Goal: Task Accomplishment & Management: Manage account settings

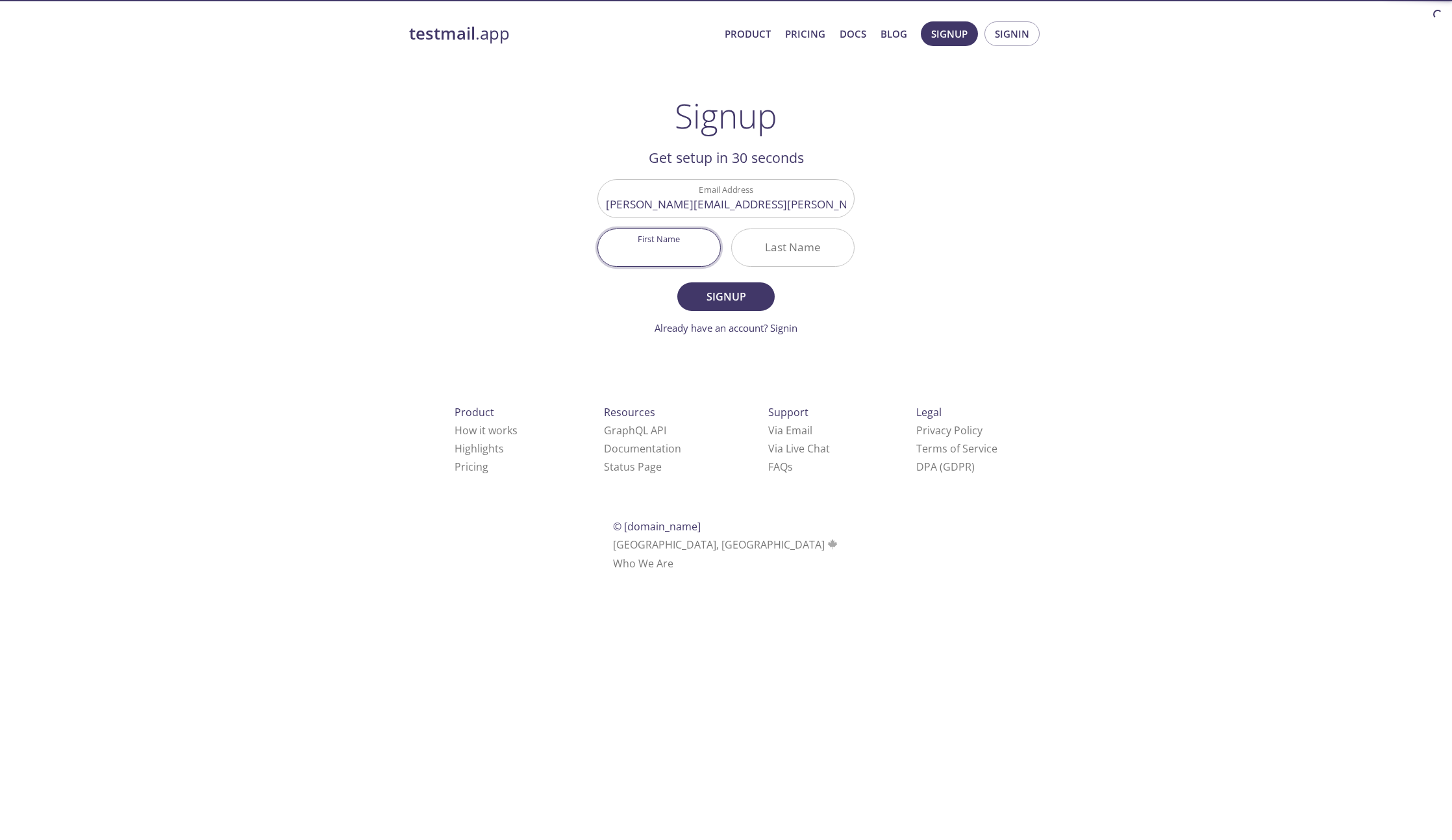
click at [612, 257] on input "First Name" at bounding box center [659, 247] width 122 height 37
type input "[PERSON_NAME]"
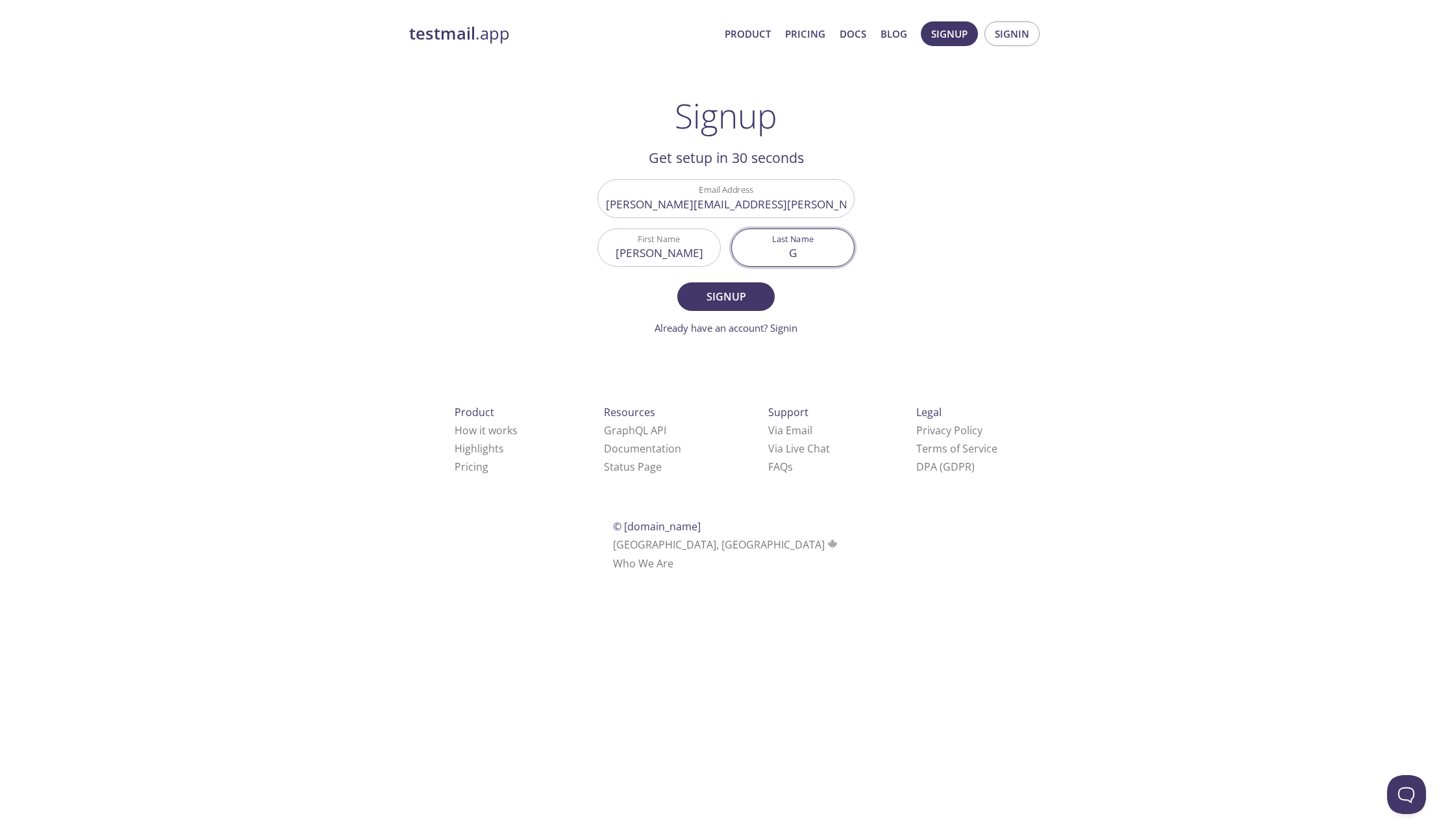
type input "G"
click at [721, 312] on form "Email Address [PERSON_NAME][EMAIL_ADDRESS][PERSON_NAME][DOMAIN_NAME] First Name…" at bounding box center [726, 257] width 257 height 156
click at [729, 297] on span "Signup" at bounding box center [726, 296] width 69 height 18
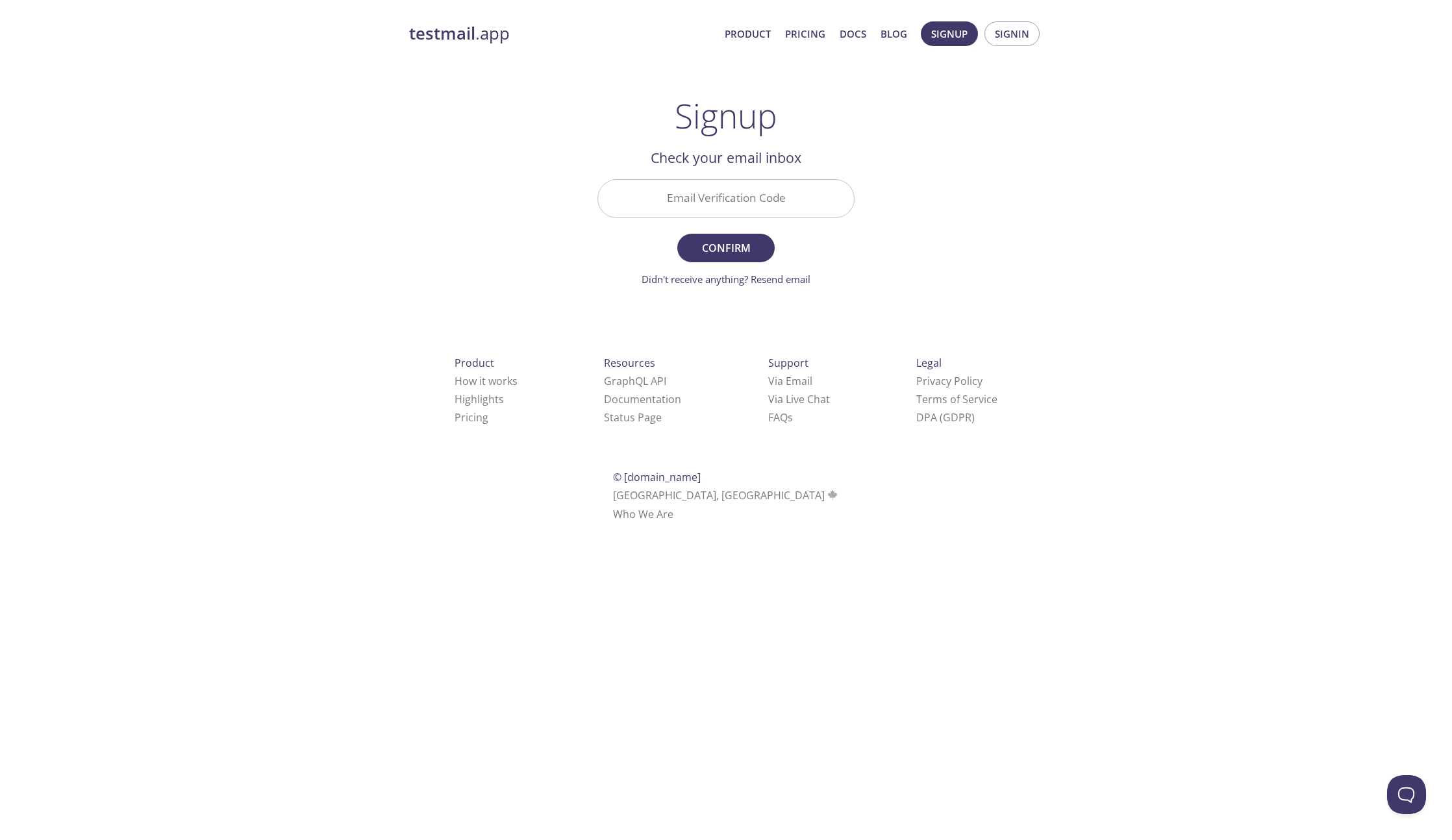
click at [694, 189] on input "Email Verification Code" at bounding box center [726, 198] width 256 height 37
paste input "P2M2A8G"
type input "P2M2A8G"
click at [728, 231] on form "Email Verification Code P2M2A8G Confirm Didn't receive anything? Resend email" at bounding box center [726, 233] width 257 height 107
click at [726, 239] on span "Confirm" at bounding box center [726, 247] width 69 height 18
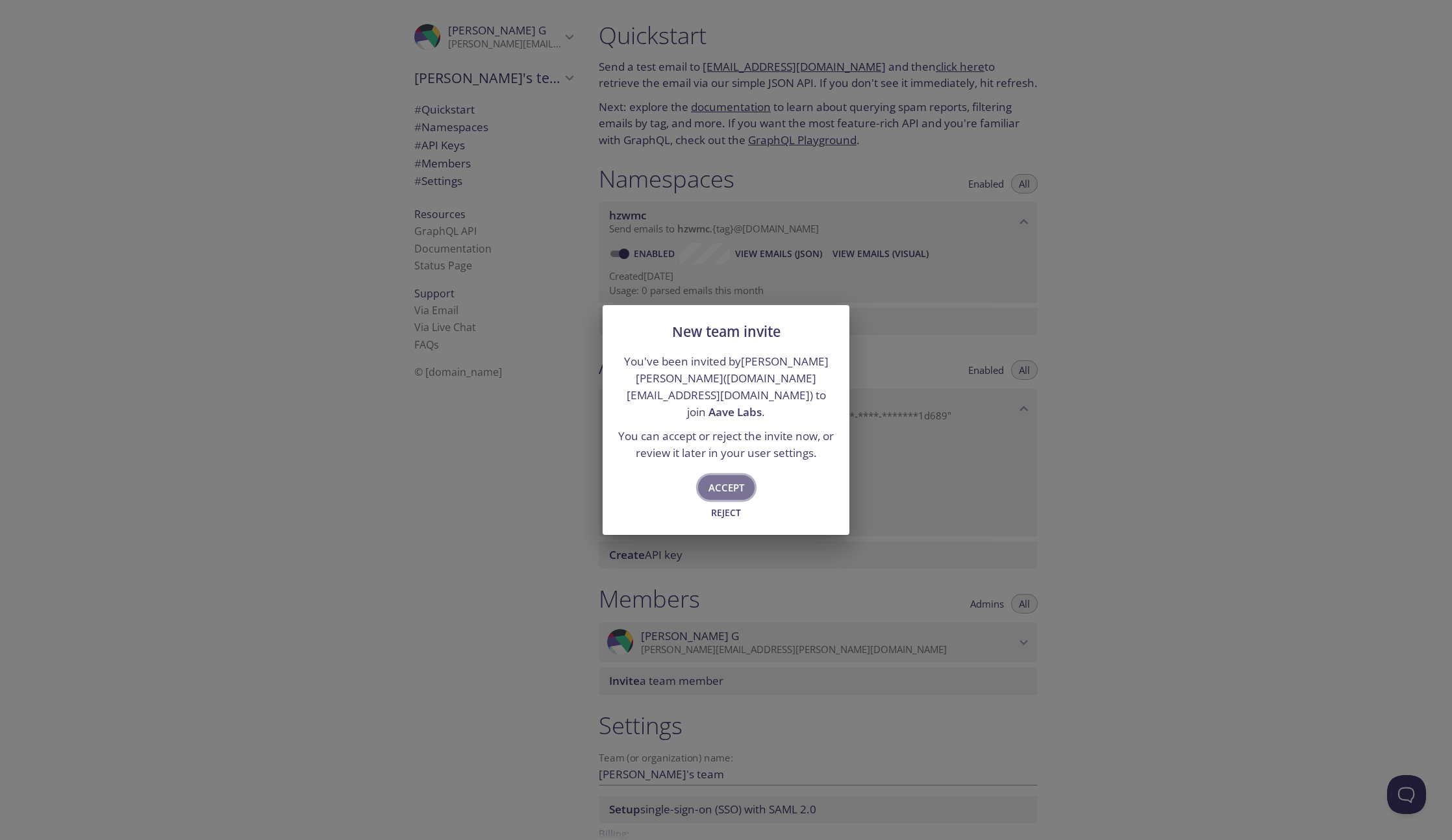
click at [737, 485] on span "Accept" at bounding box center [727, 488] width 36 height 17
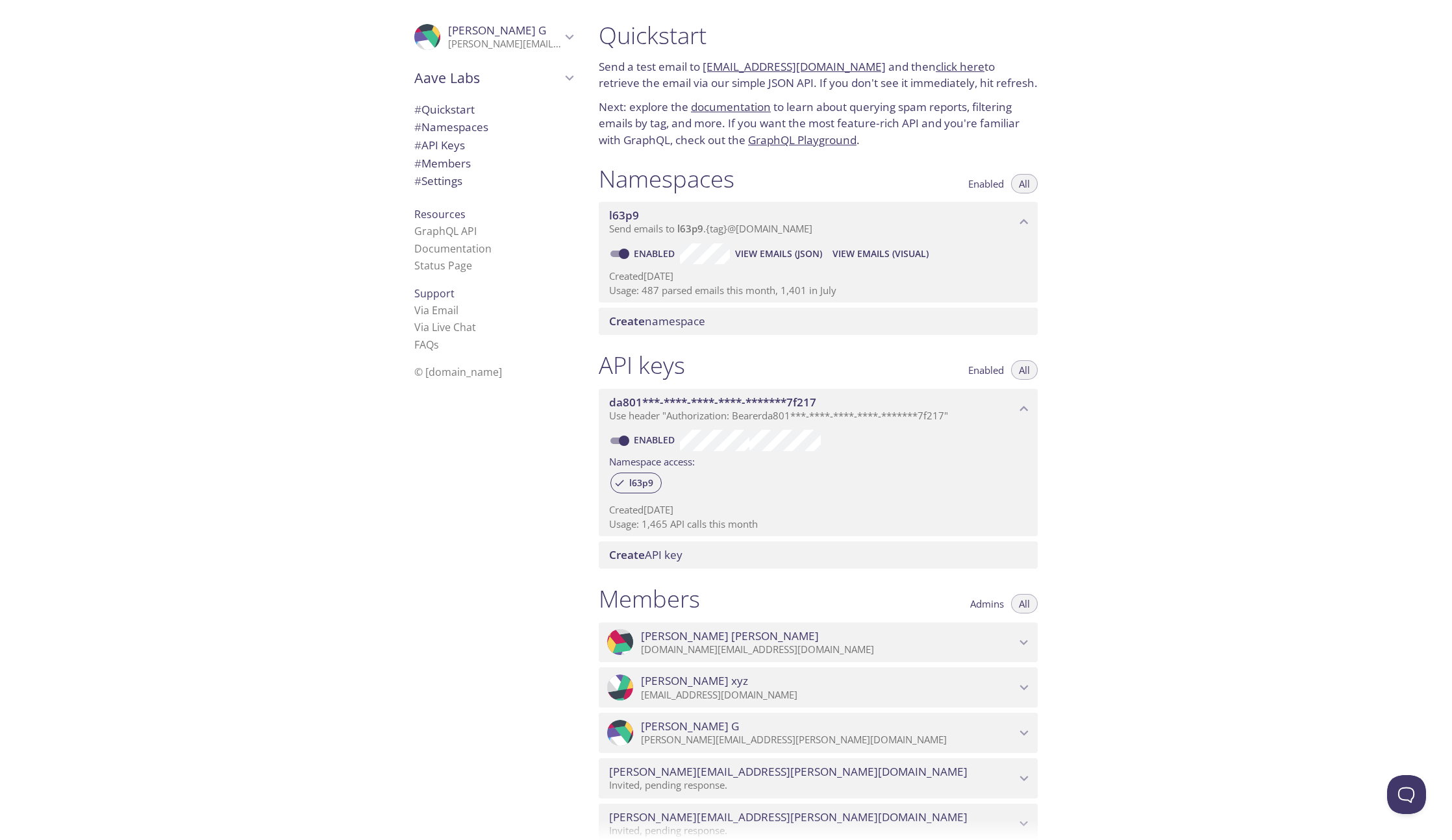
click at [561, 81] on icon "Aave Labs" at bounding box center [569, 78] width 17 height 17
click at [527, 104] on span "[PERSON_NAME]'s team" at bounding box center [493, 109] width 158 height 17
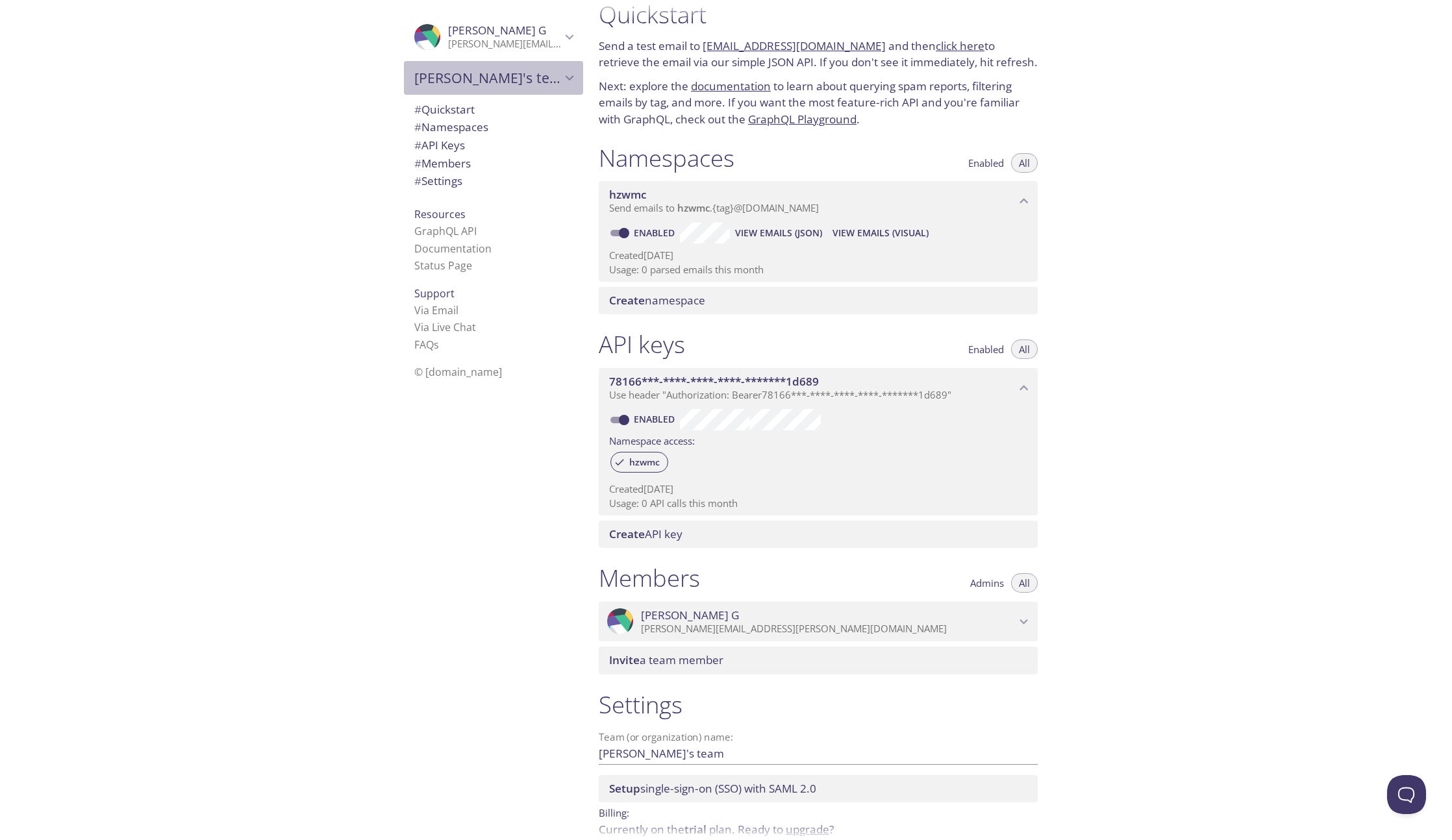
click at [538, 79] on span "[PERSON_NAME]'s team" at bounding box center [487, 78] width 146 height 18
click at [526, 100] on span "Aave Labs" at bounding box center [493, 109] width 158 height 17
type input "Aave Labs"
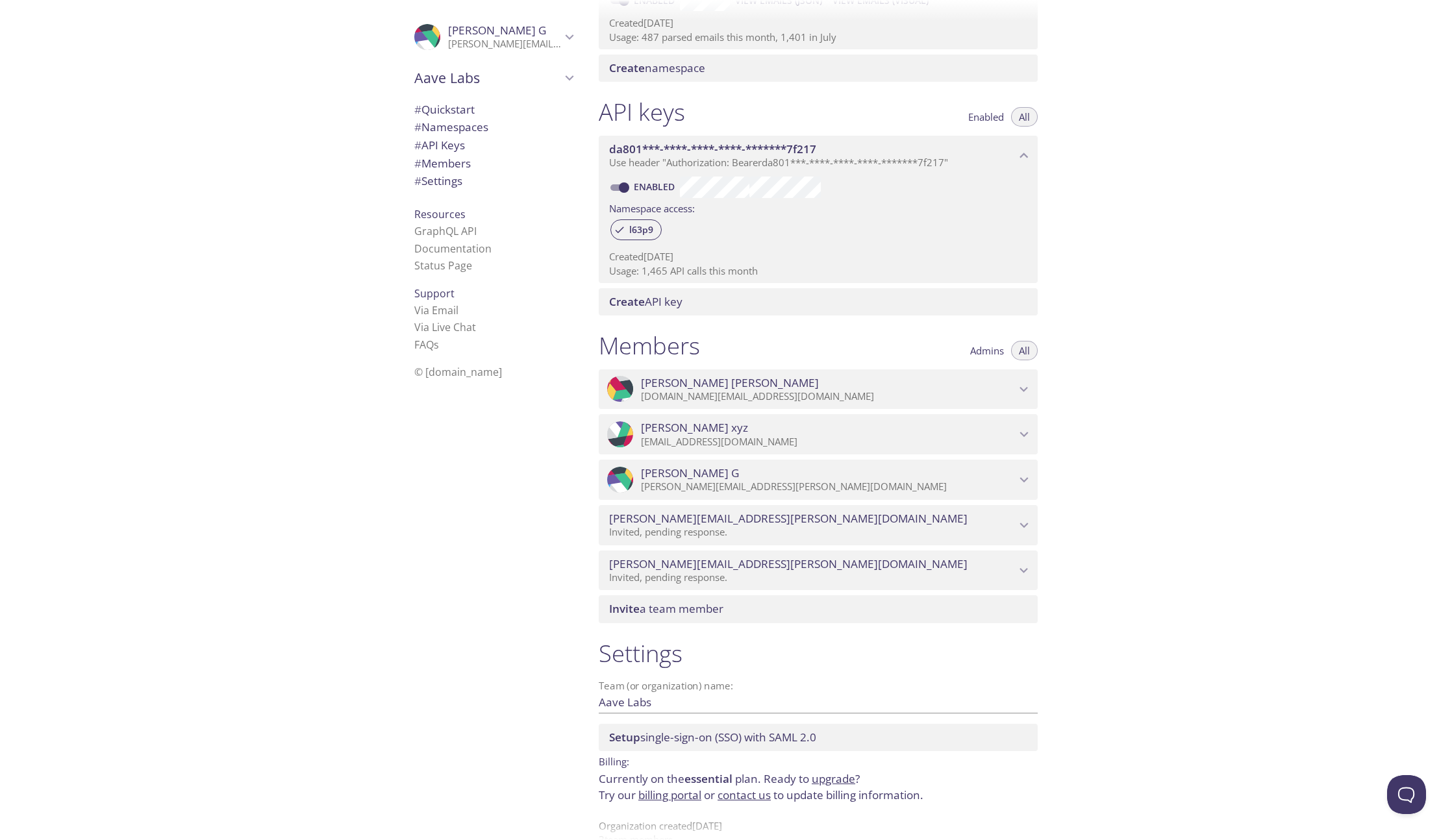
scroll to position [258, 0]
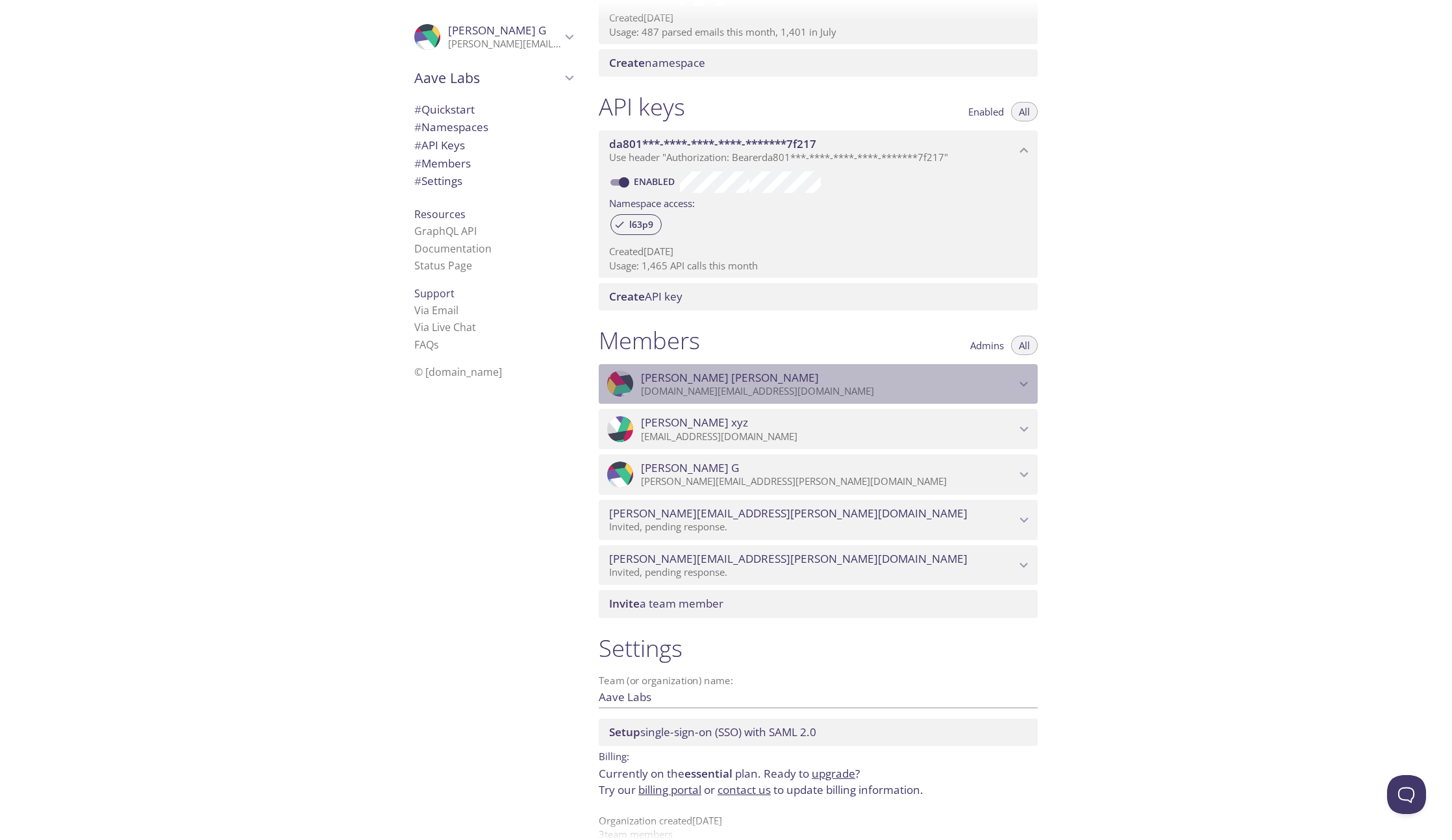
click at [1017, 388] on icon "Juan Garcia" at bounding box center [1024, 384] width 17 height 17
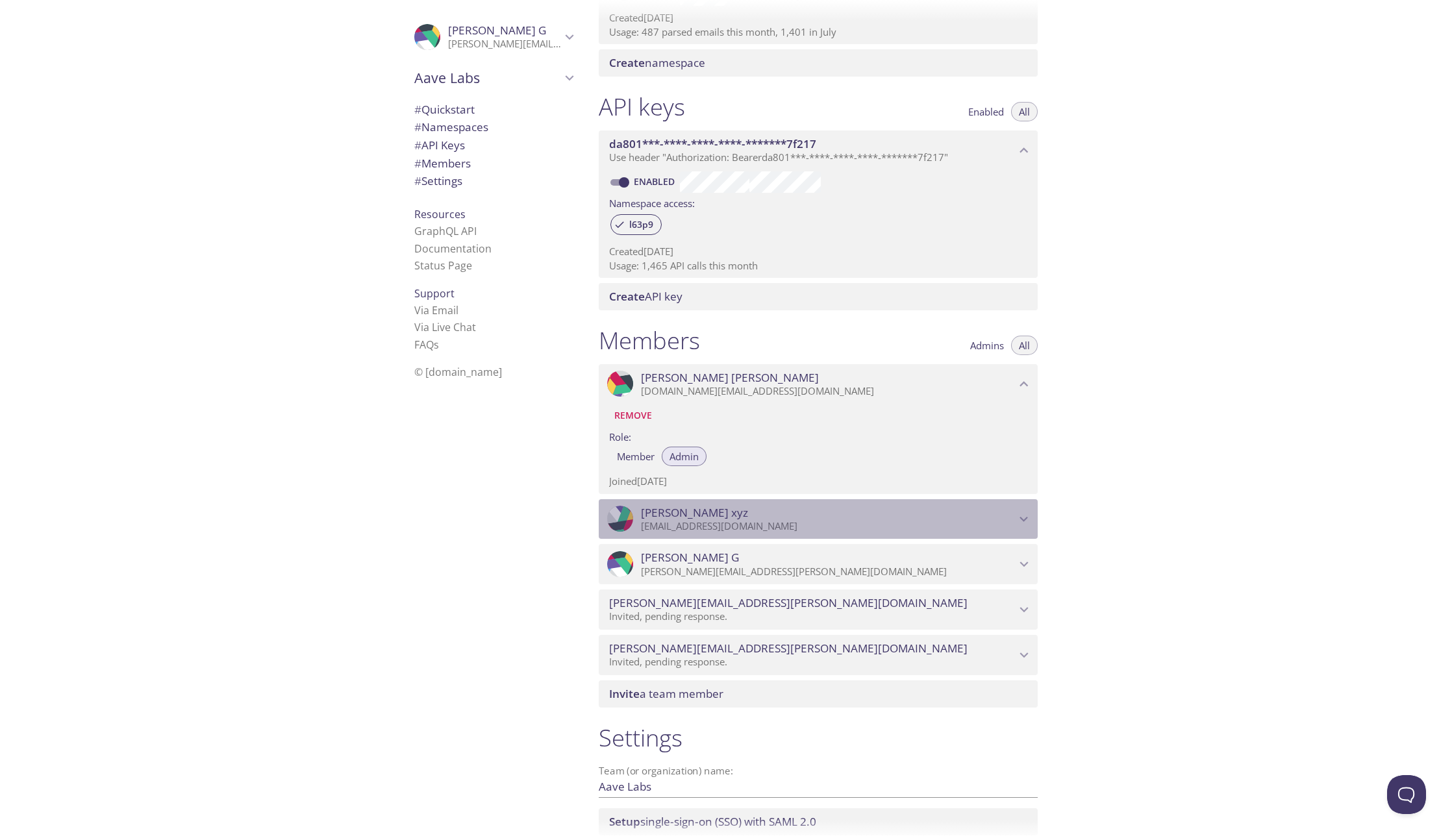
click at [810, 520] on p "[EMAIL_ADDRESS][DOMAIN_NAME]" at bounding box center [828, 526] width 374 height 13
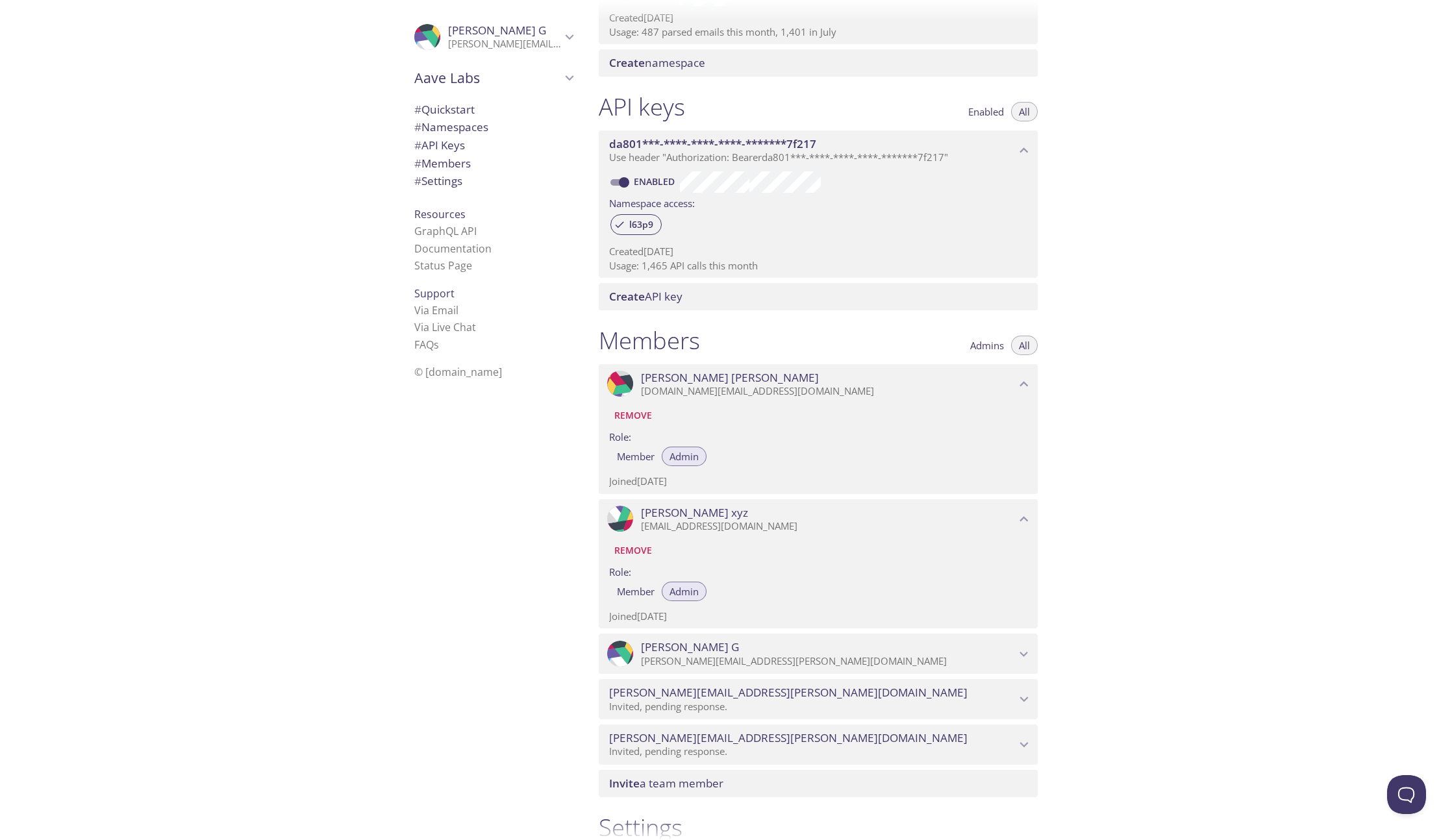
click at [821, 634] on div ".cls-1 { fill: #6d5ca8; } .cls-2 { fill: #3fc191; } .cls-3 { fill: #3b4752; } .…" at bounding box center [818, 653] width 439 height 40
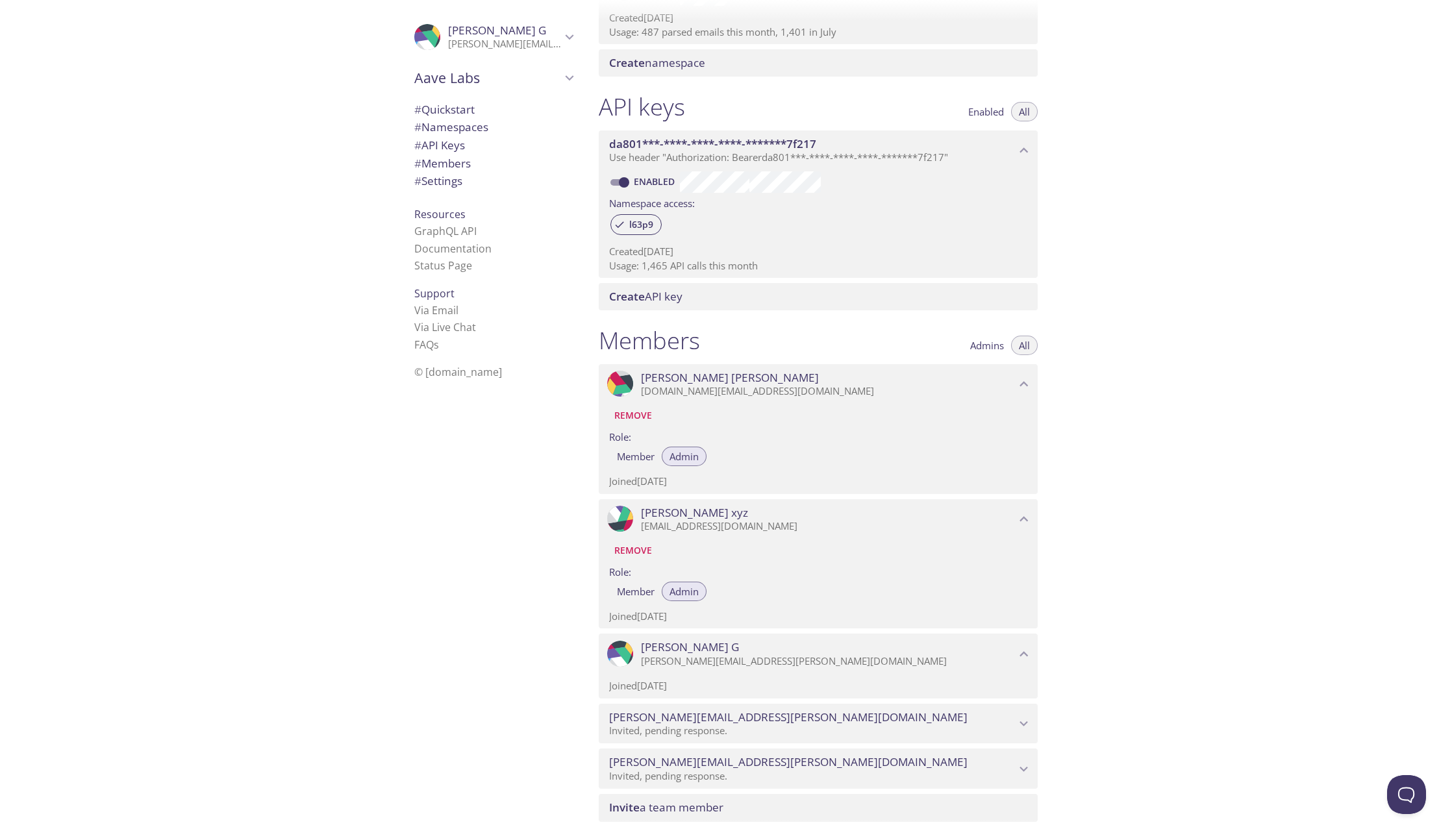
click at [863, 650] on span "[PERSON_NAME]" at bounding box center [828, 647] width 374 height 14
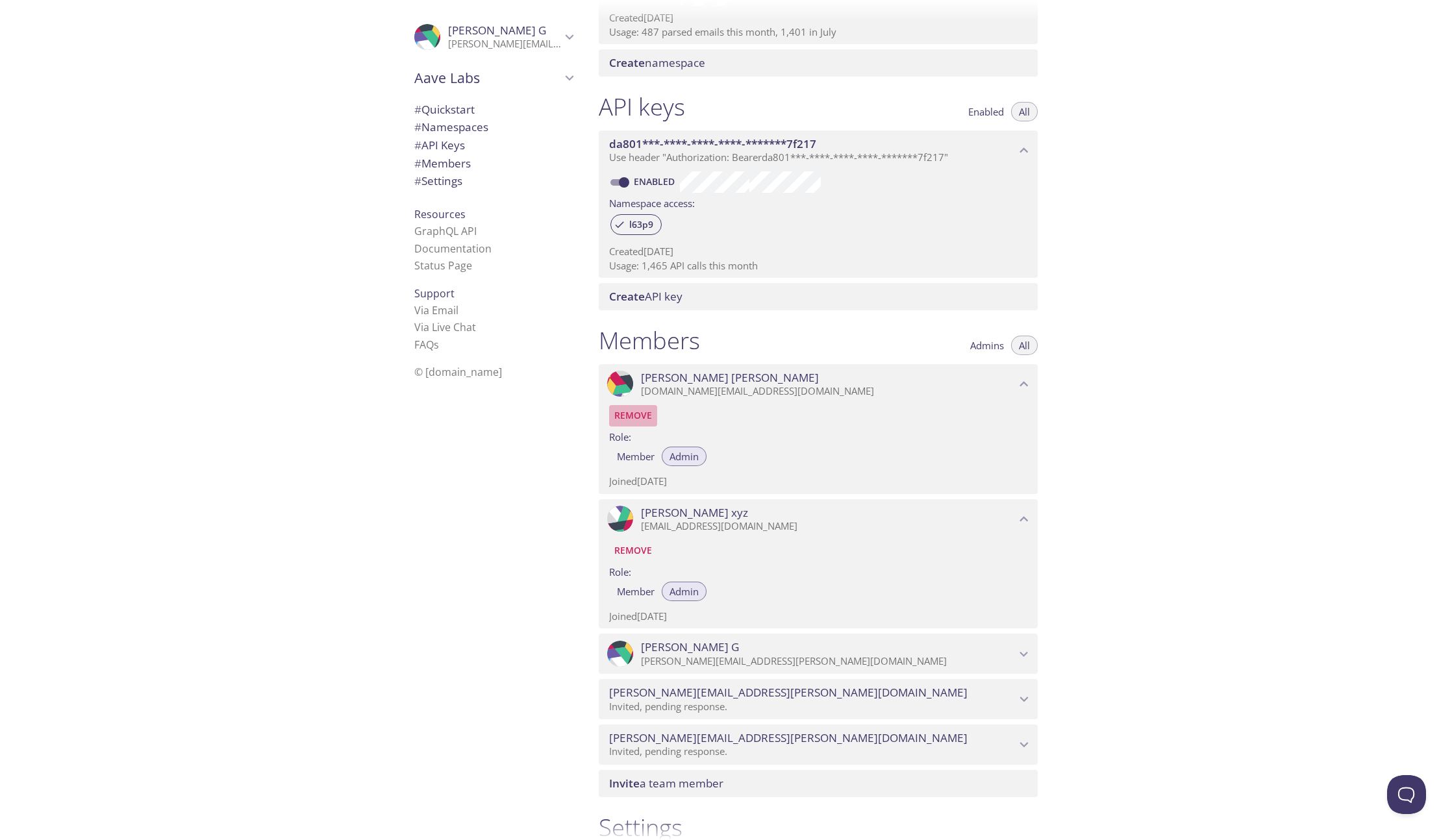
click at [639, 409] on span "Remove" at bounding box center [633, 416] width 38 height 16
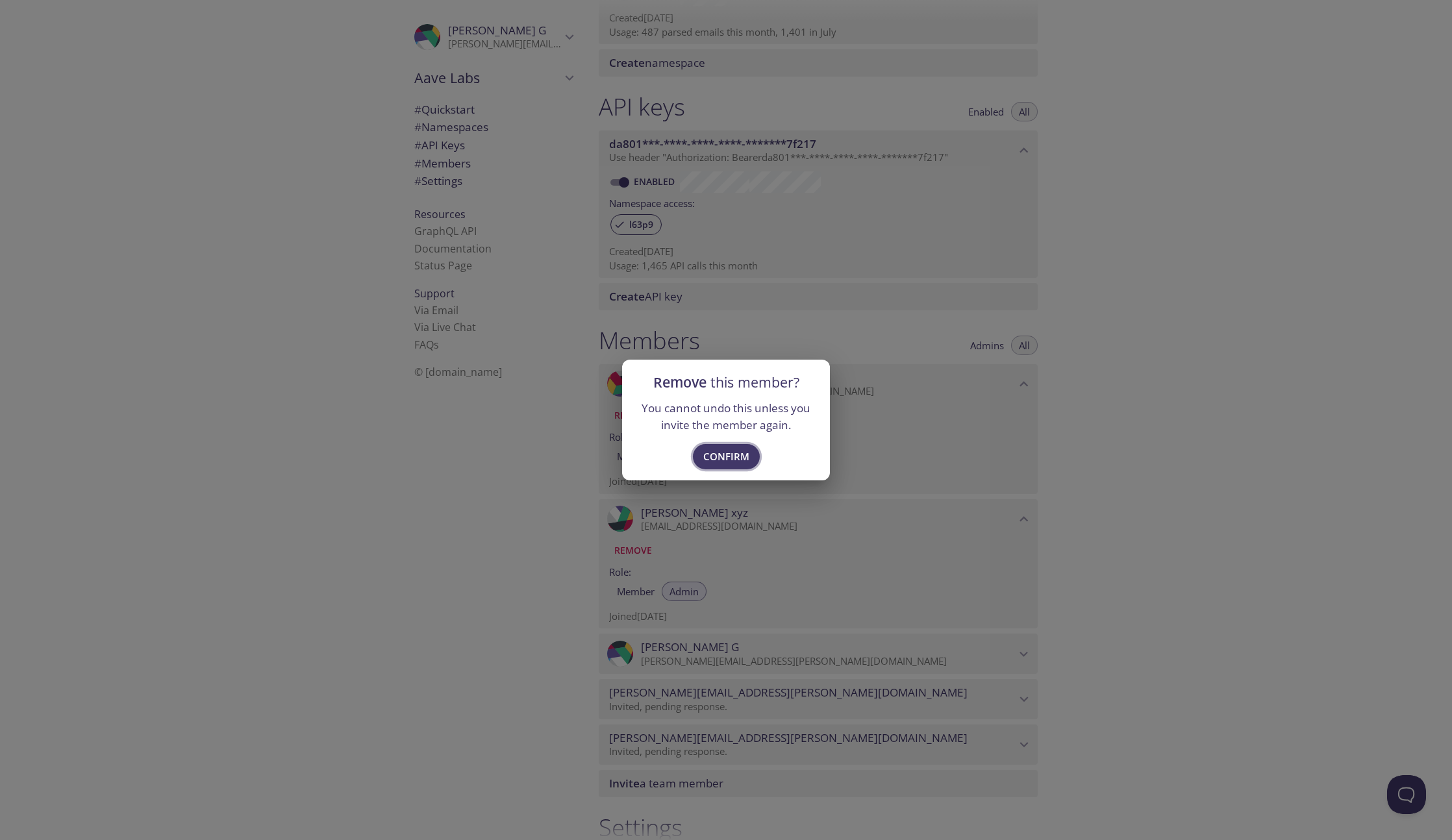
click at [717, 463] on span "Confirm" at bounding box center [726, 456] width 46 height 17
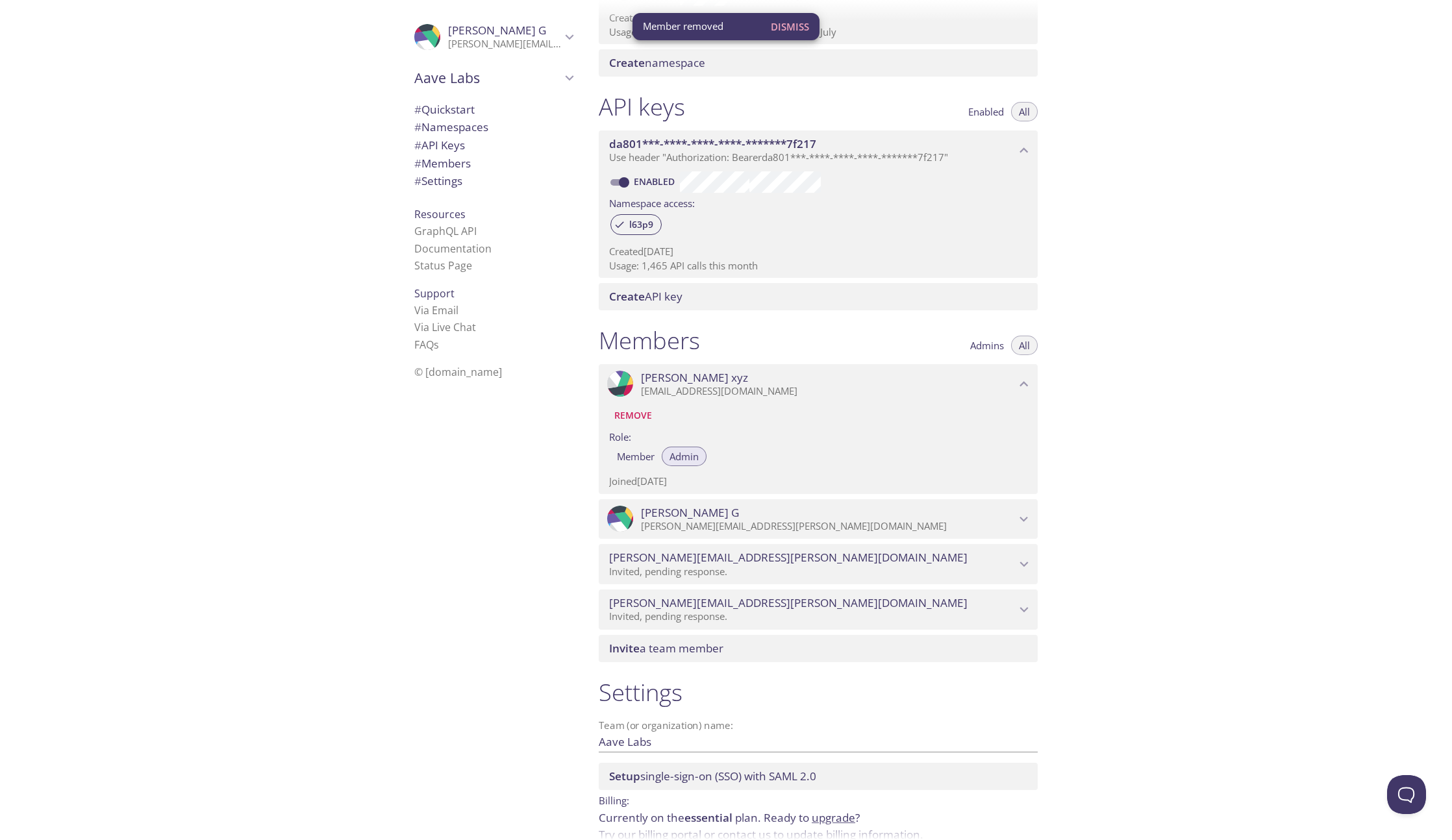
click at [799, 21] on span "Dismiss" at bounding box center [789, 27] width 38 height 17
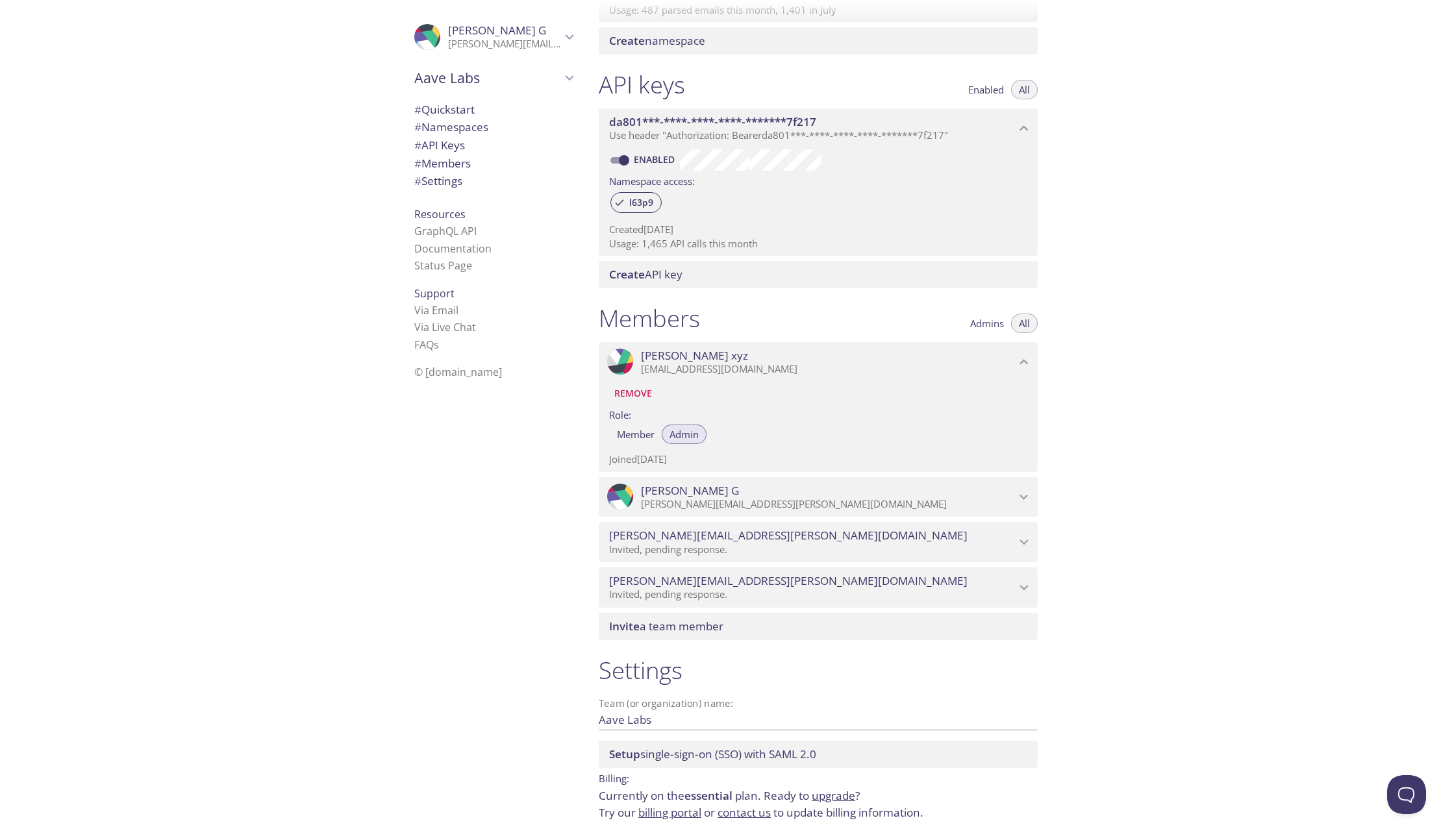
scroll to position [325, 0]
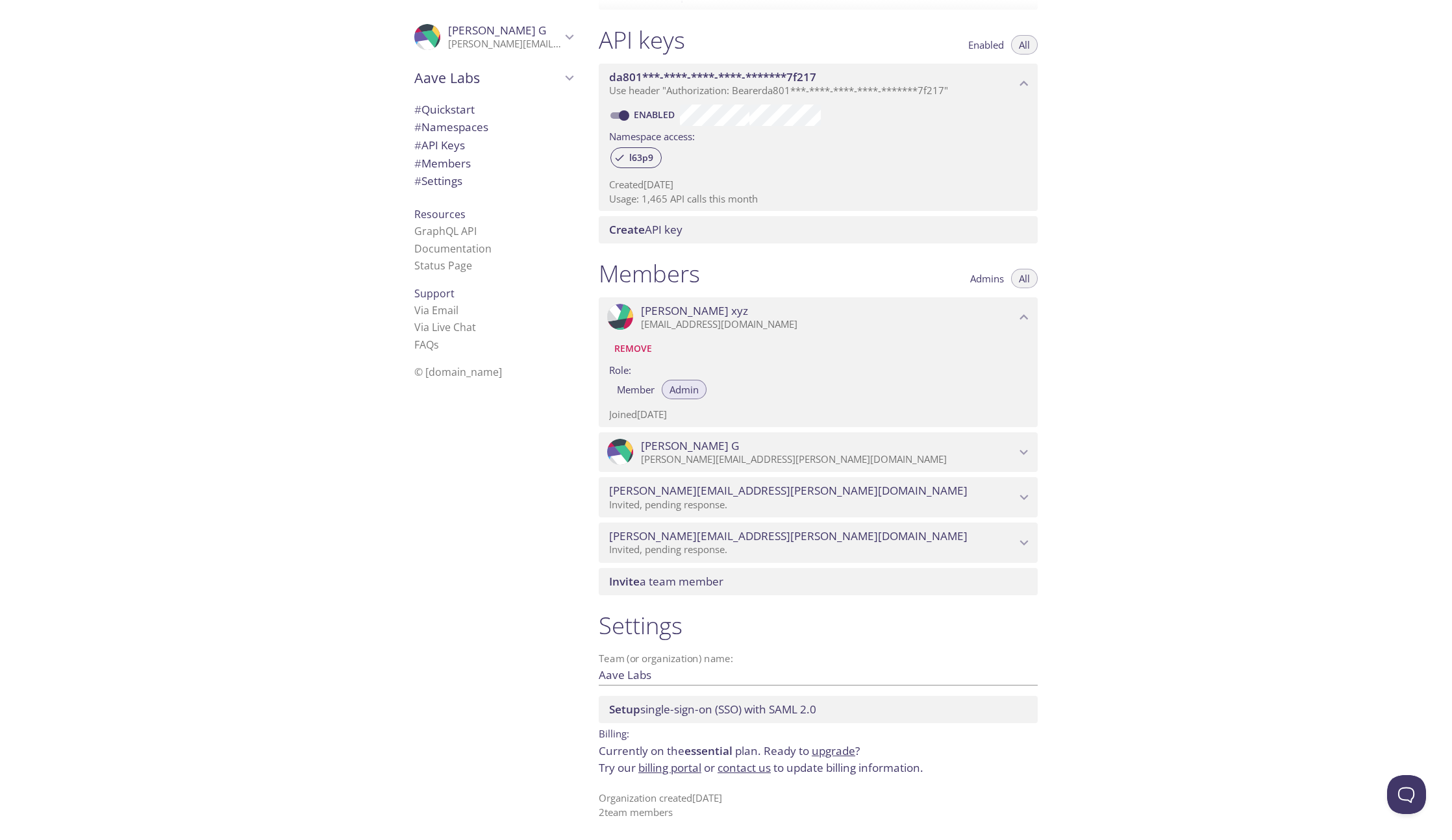
click at [460, 40] on p "[PERSON_NAME][EMAIL_ADDRESS][PERSON_NAME][DOMAIN_NAME]" at bounding box center [504, 44] width 113 height 13
click at [449, 76] on span "User Settings" at bounding box center [493, 72] width 158 height 17
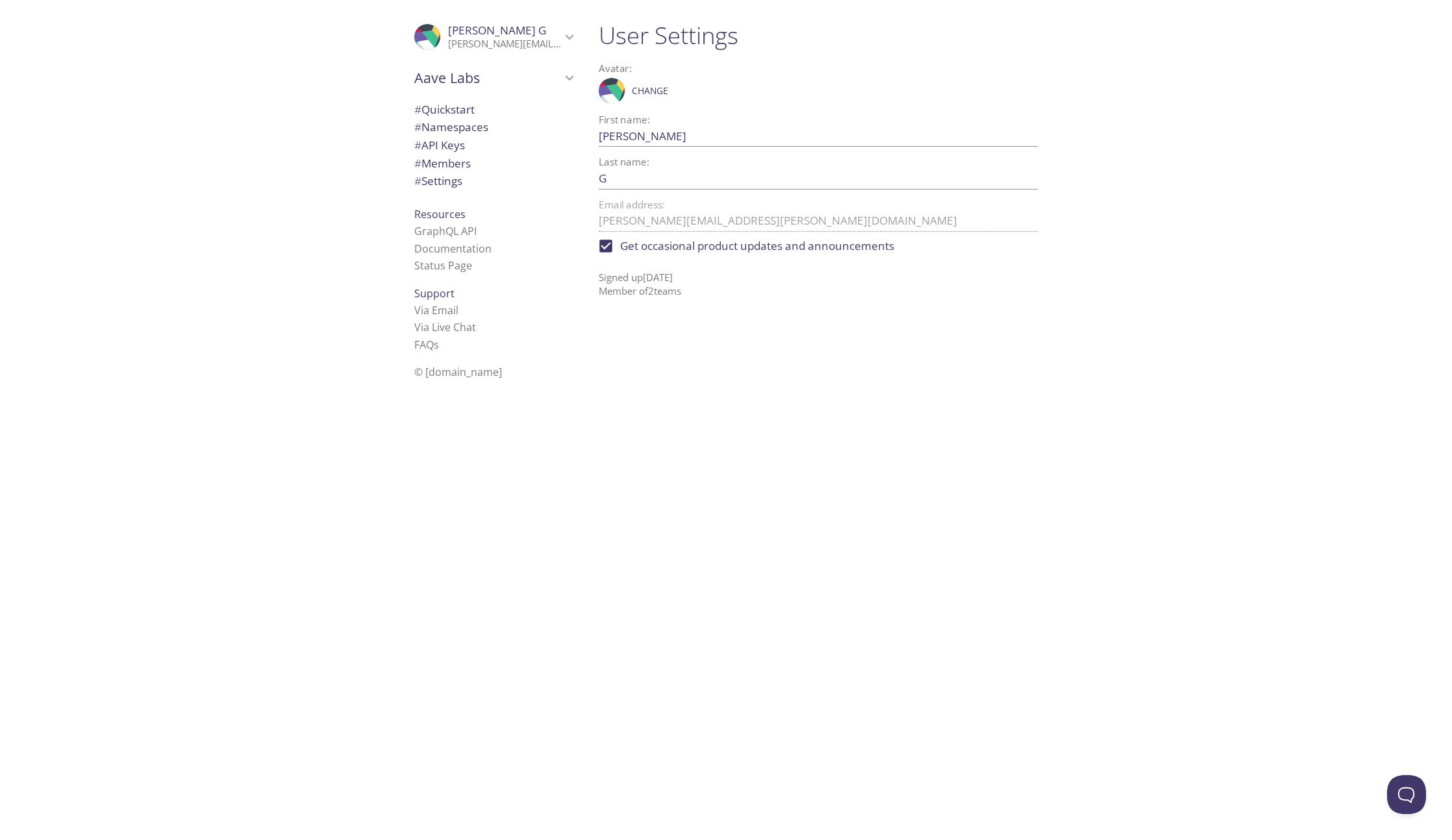
click at [676, 162] on div "Last name: [PERSON_NAME]" at bounding box center [818, 173] width 439 height 32
click at [669, 170] on input "G" at bounding box center [798, 178] width 398 height 21
click at [661, 181] on input "G" at bounding box center [798, 178] width 398 height 21
type input "[PERSON_NAME]"
click at [1028, 179] on span "Save" at bounding box center [1017, 178] width 35 height 16
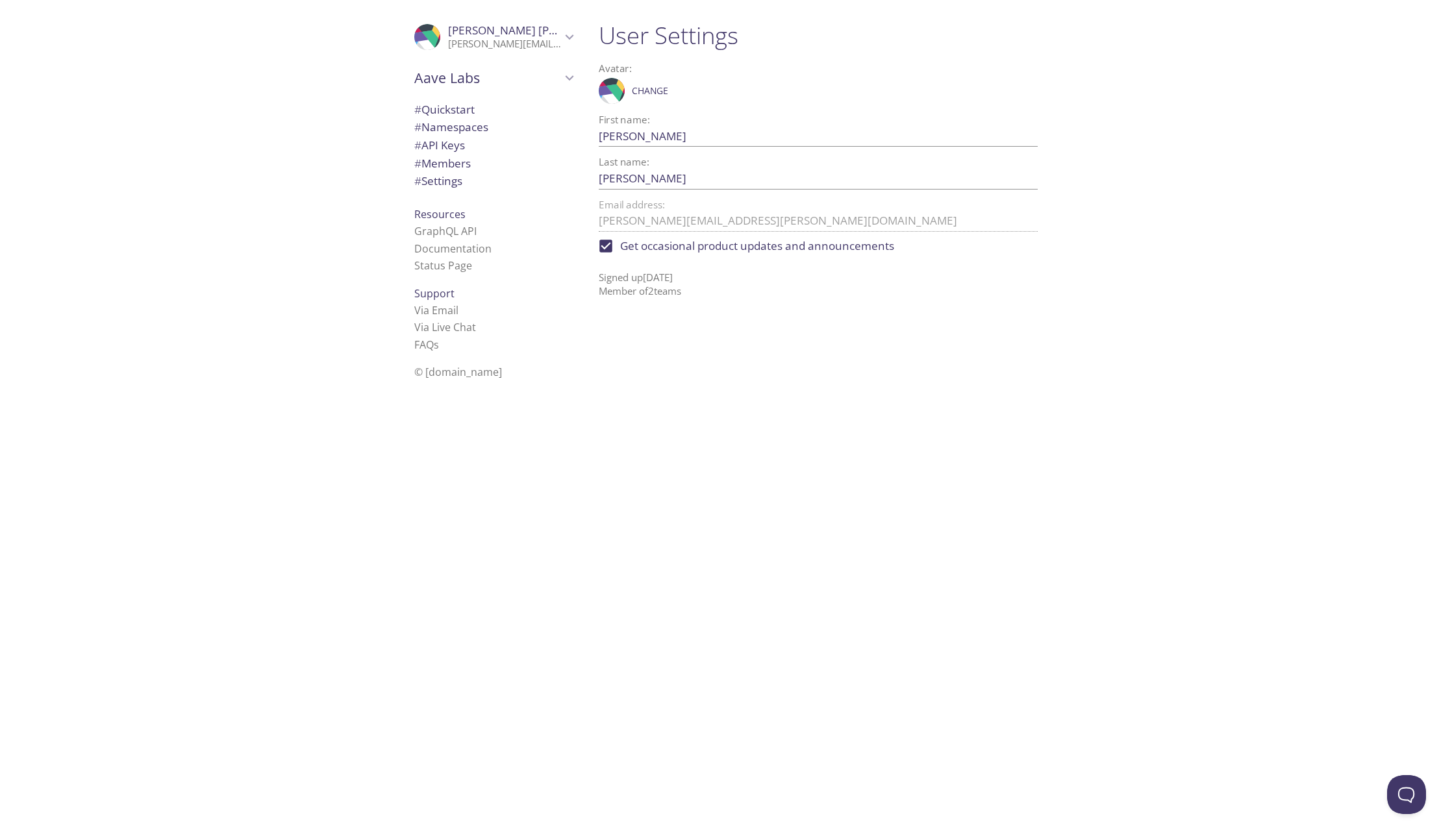
click at [436, 130] on span "# Namespaces" at bounding box center [451, 127] width 74 height 15
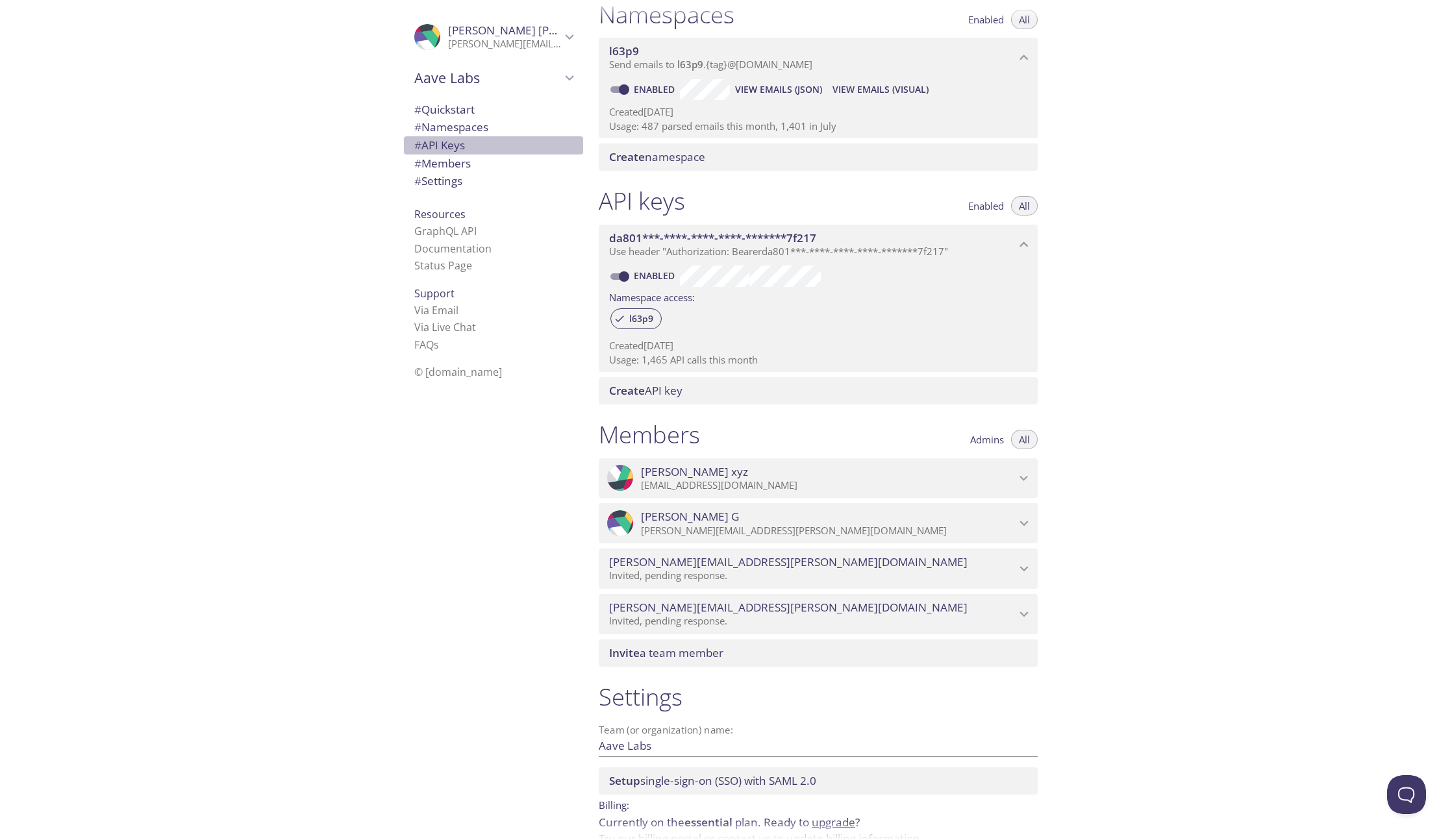
click at [436, 136] on div "# API Keys" at bounding box center [493, 145] width 179 height 18
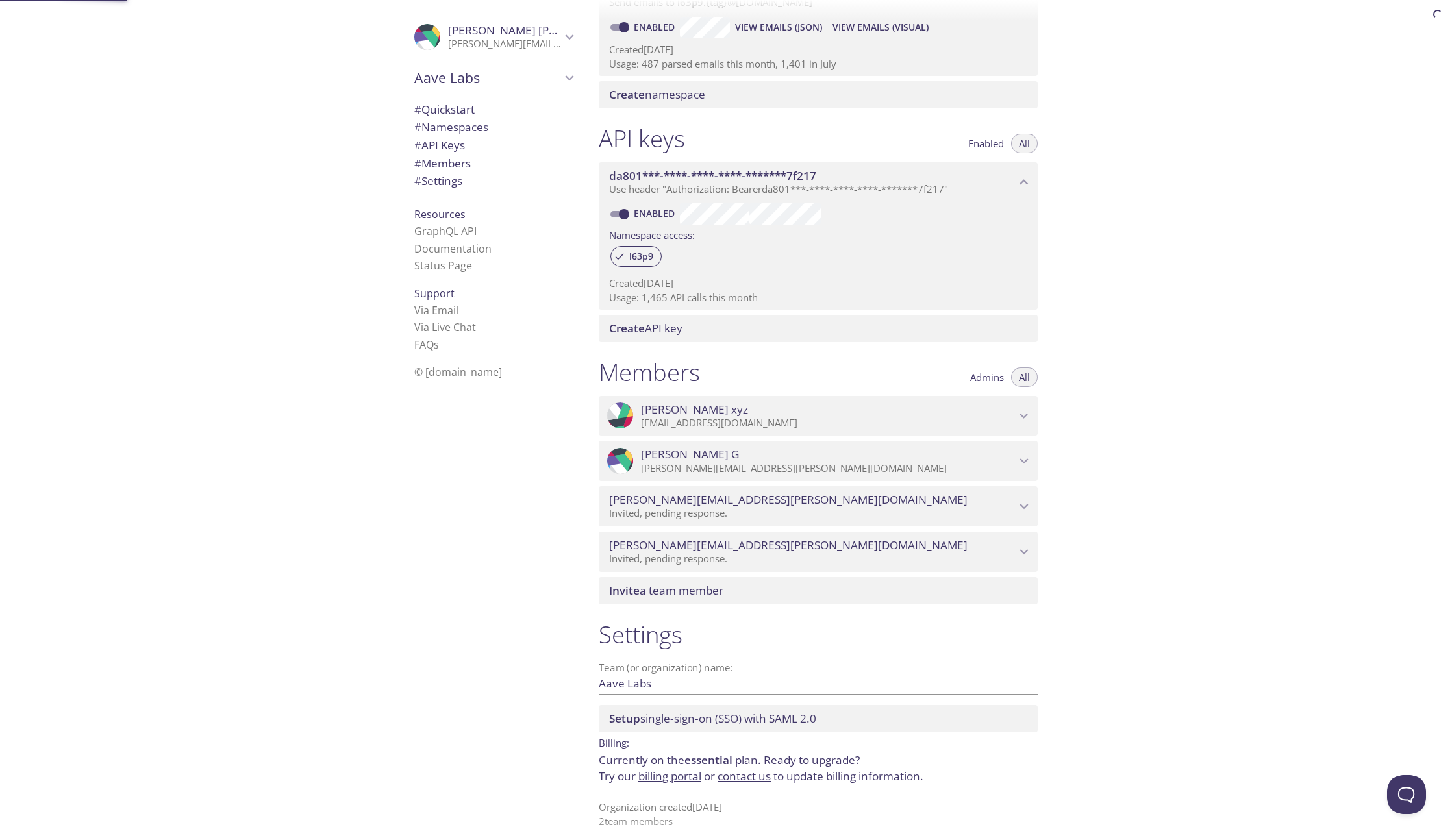
scroll to position [236, 0]
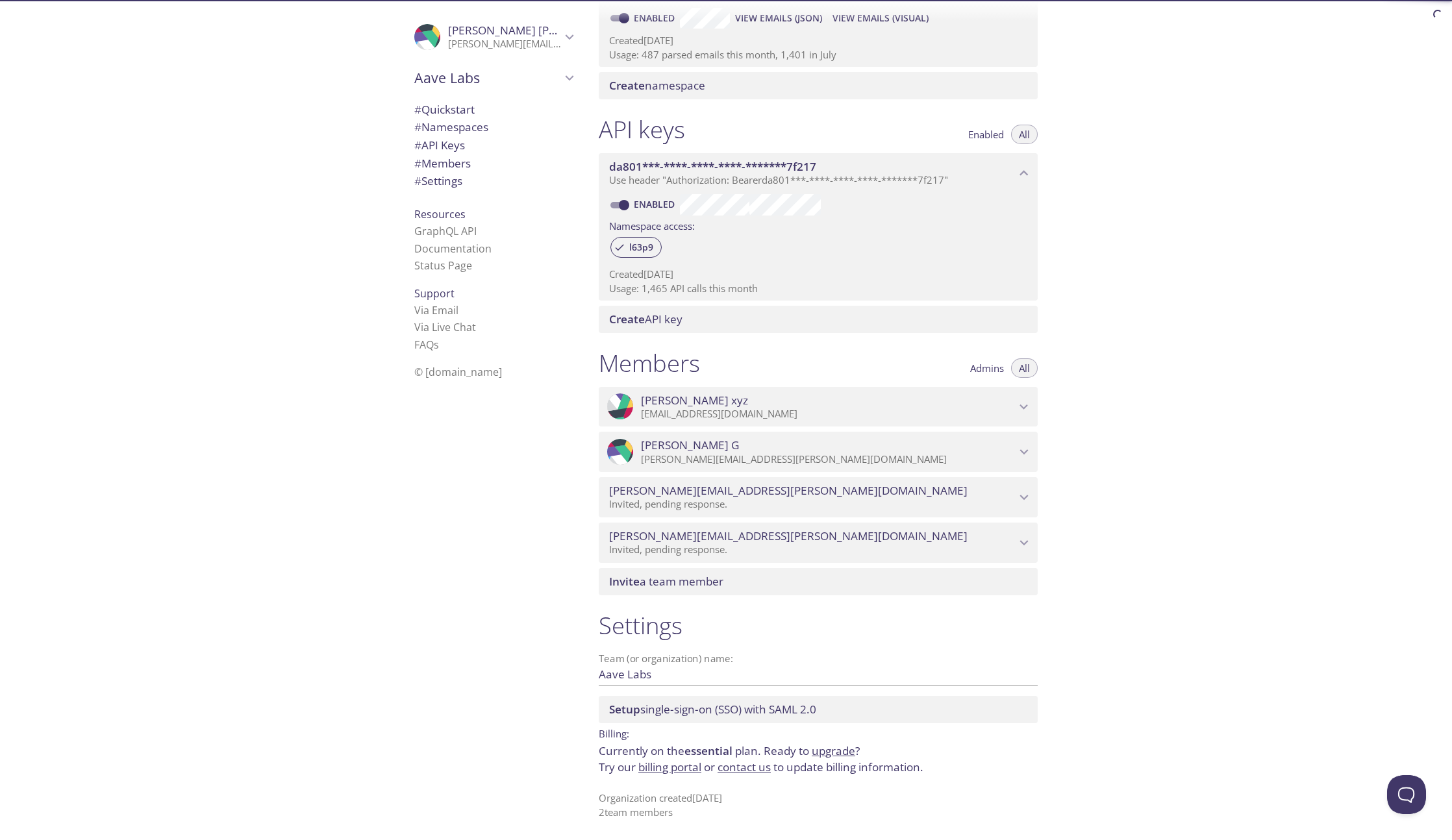
click at [443, 157] on span "# Members" at bounding box center [442, 163] width 56 height 15
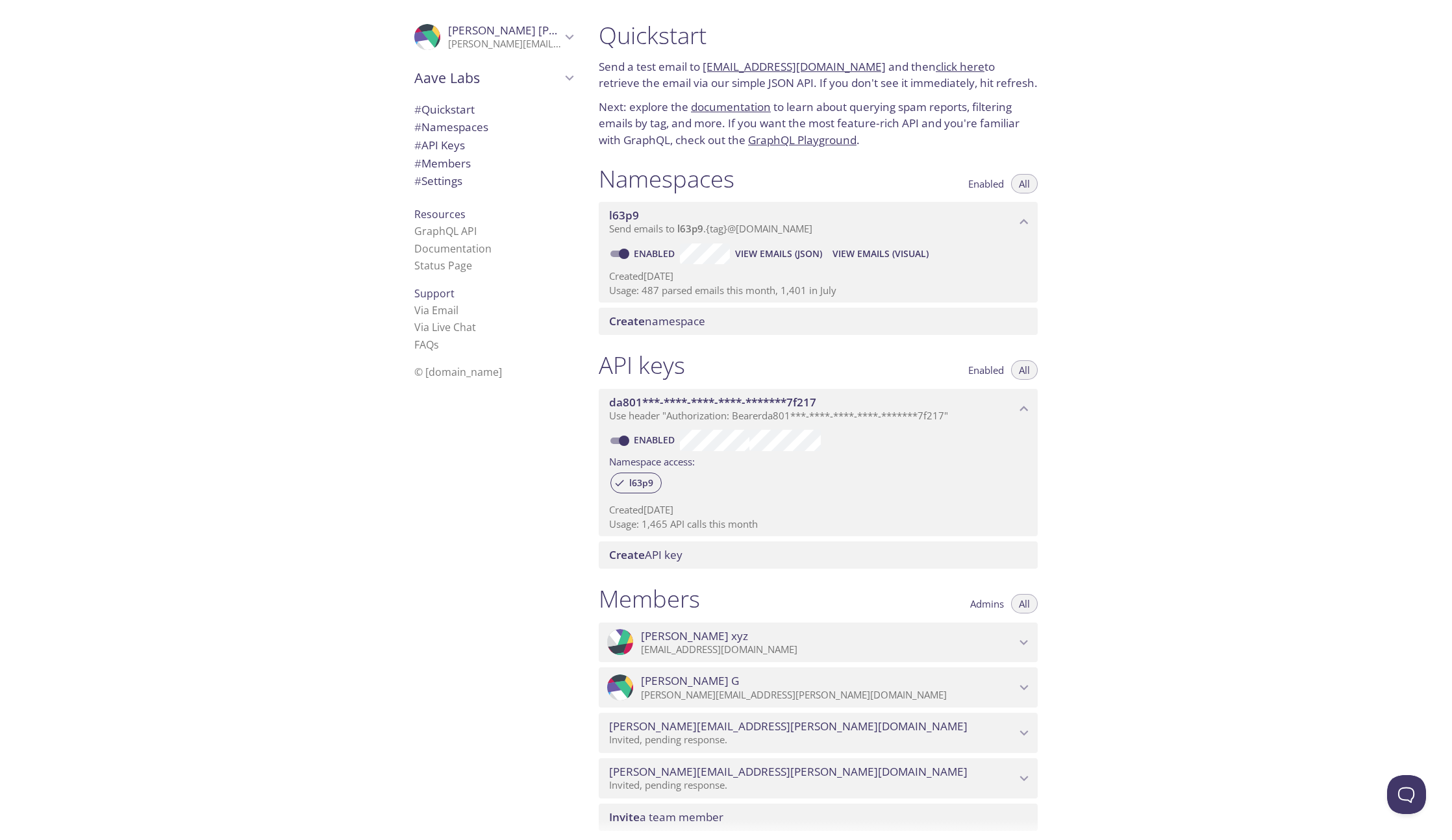
click at [498, 120] on span "# Namespaces" at bounding box center [493, 128] width 158 height 17
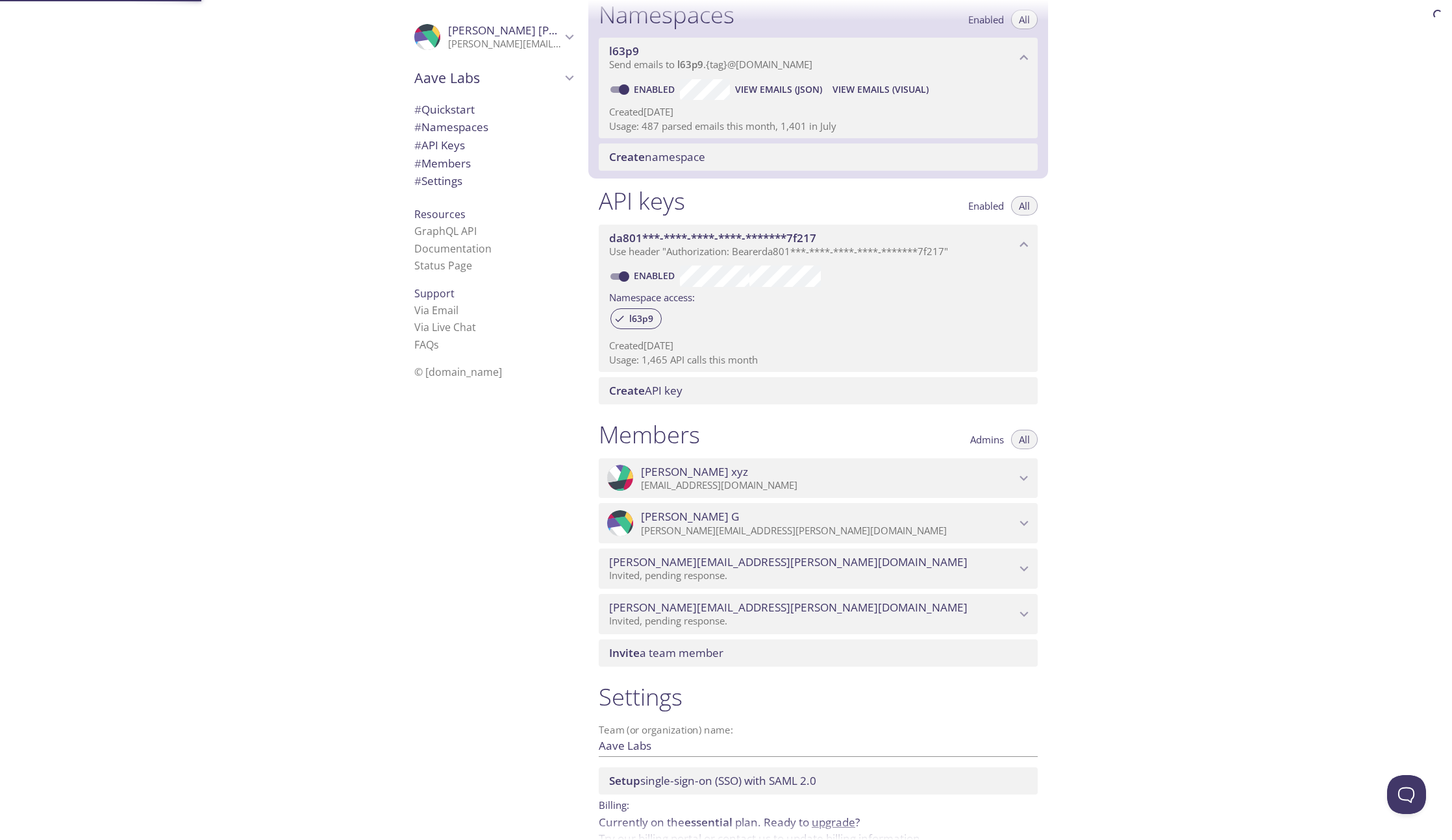
click at [499, 118] on div "# Namespaces" at bounding box center [493, 127] width 179 height 18
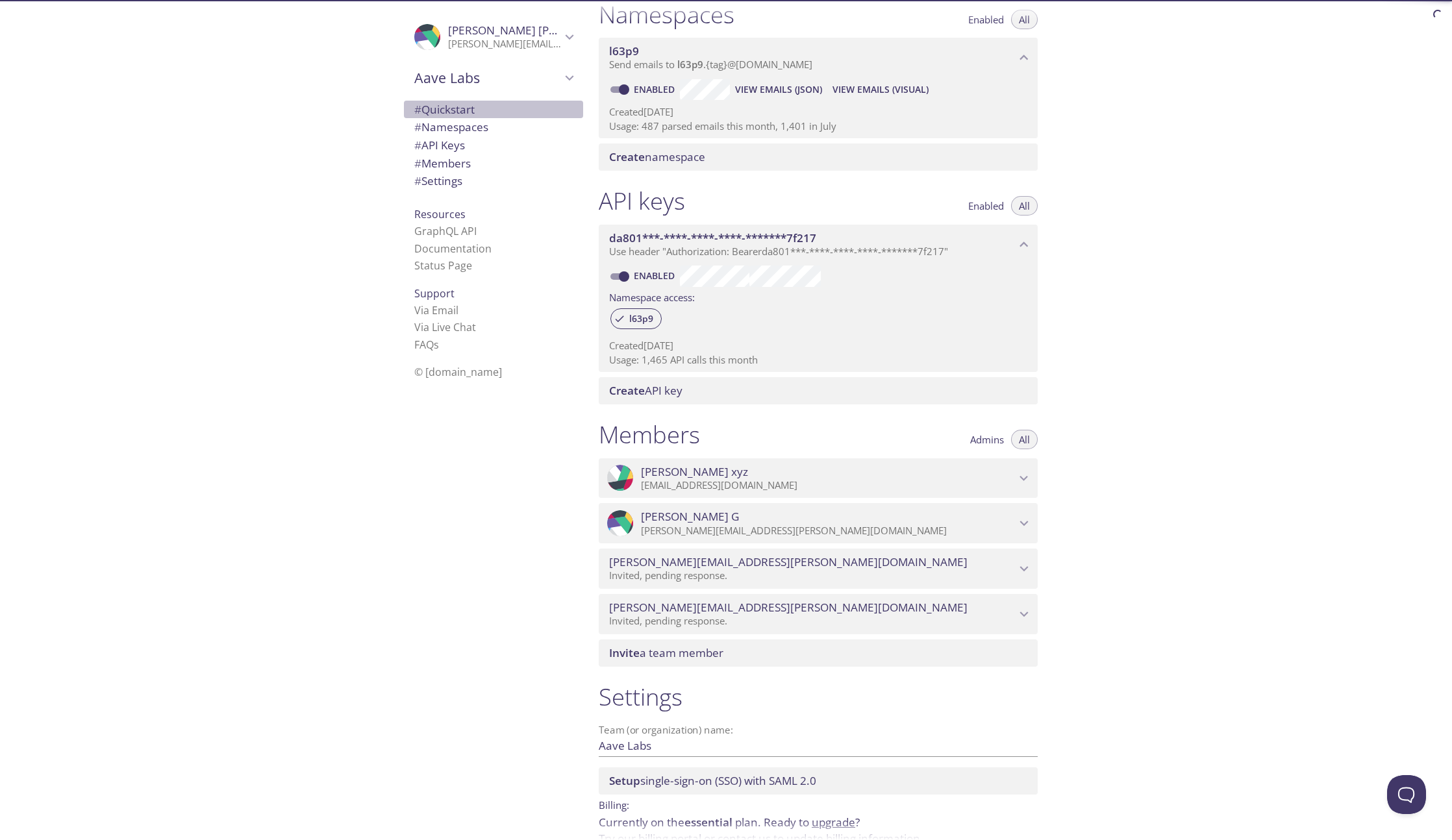
click at [498, 117] on span "# Quickstart" at bounding box center [493, 110] width 158 height 17
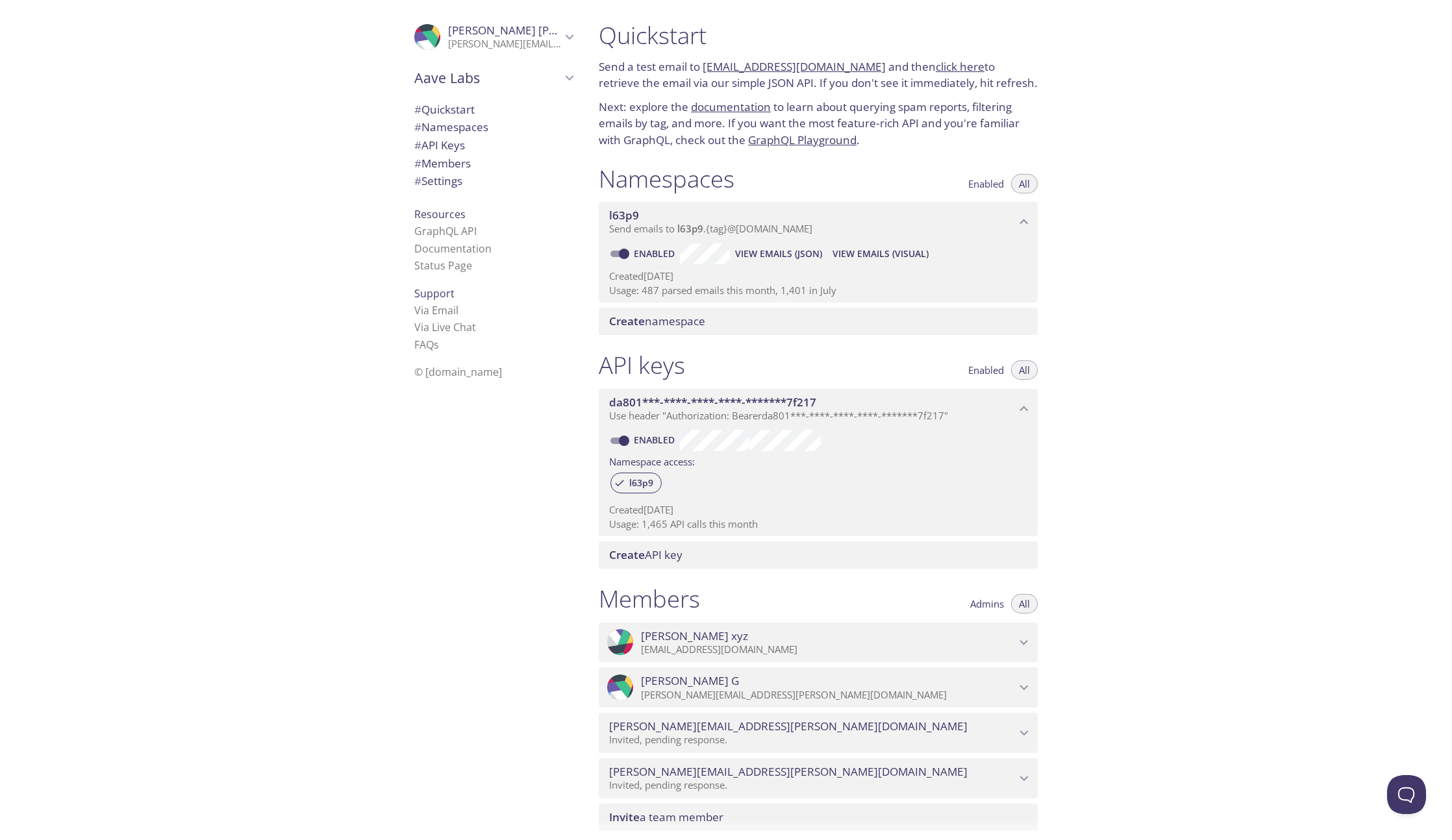
scroll to position [236, 0]
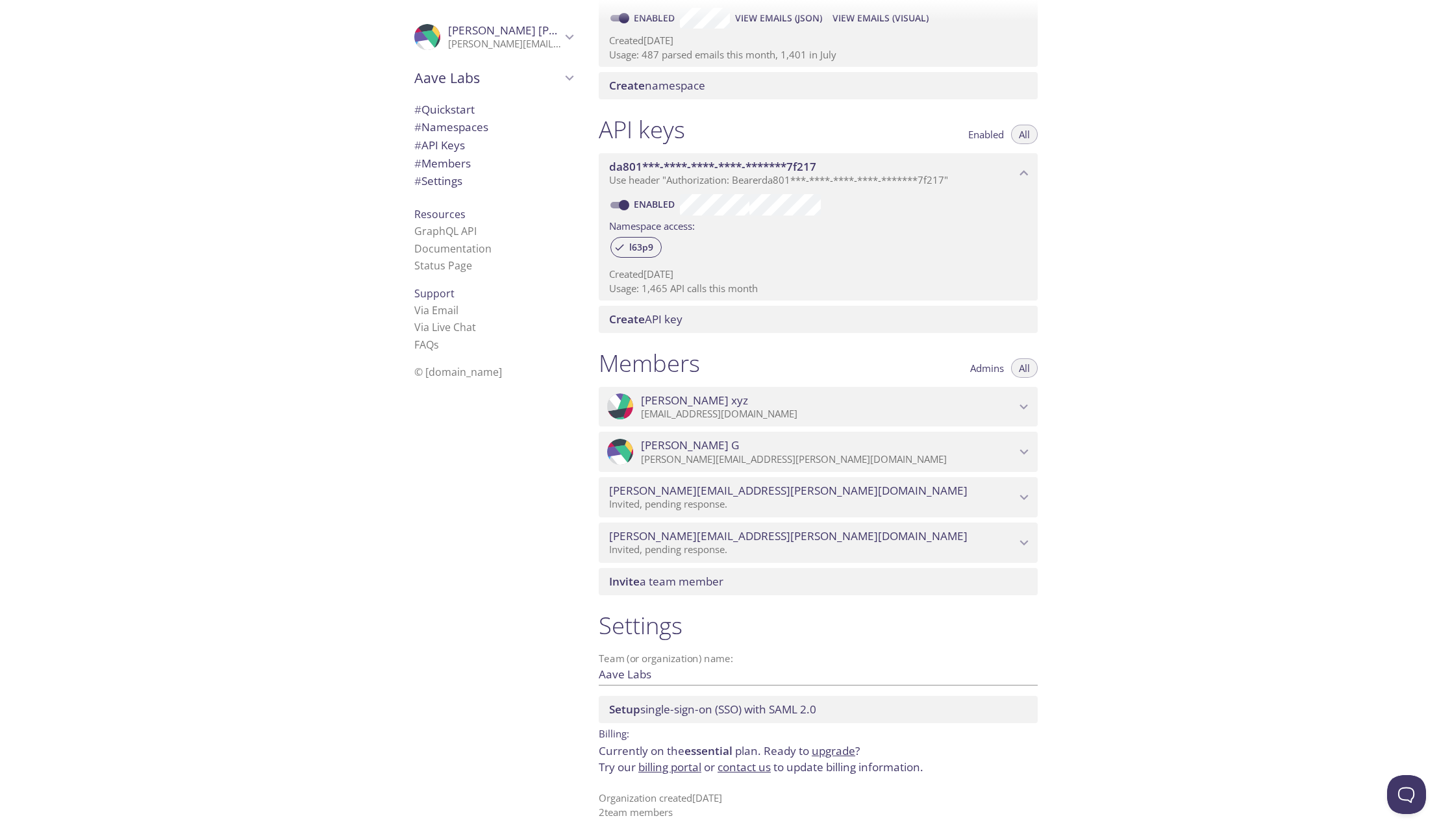
click at [784, 485] on span "[PERSON_NAME][EMAIL_ADDRESS][PERSON_NAME][DOMAIN_NAME]" at bounding box center [812, 491] width 406 height 14
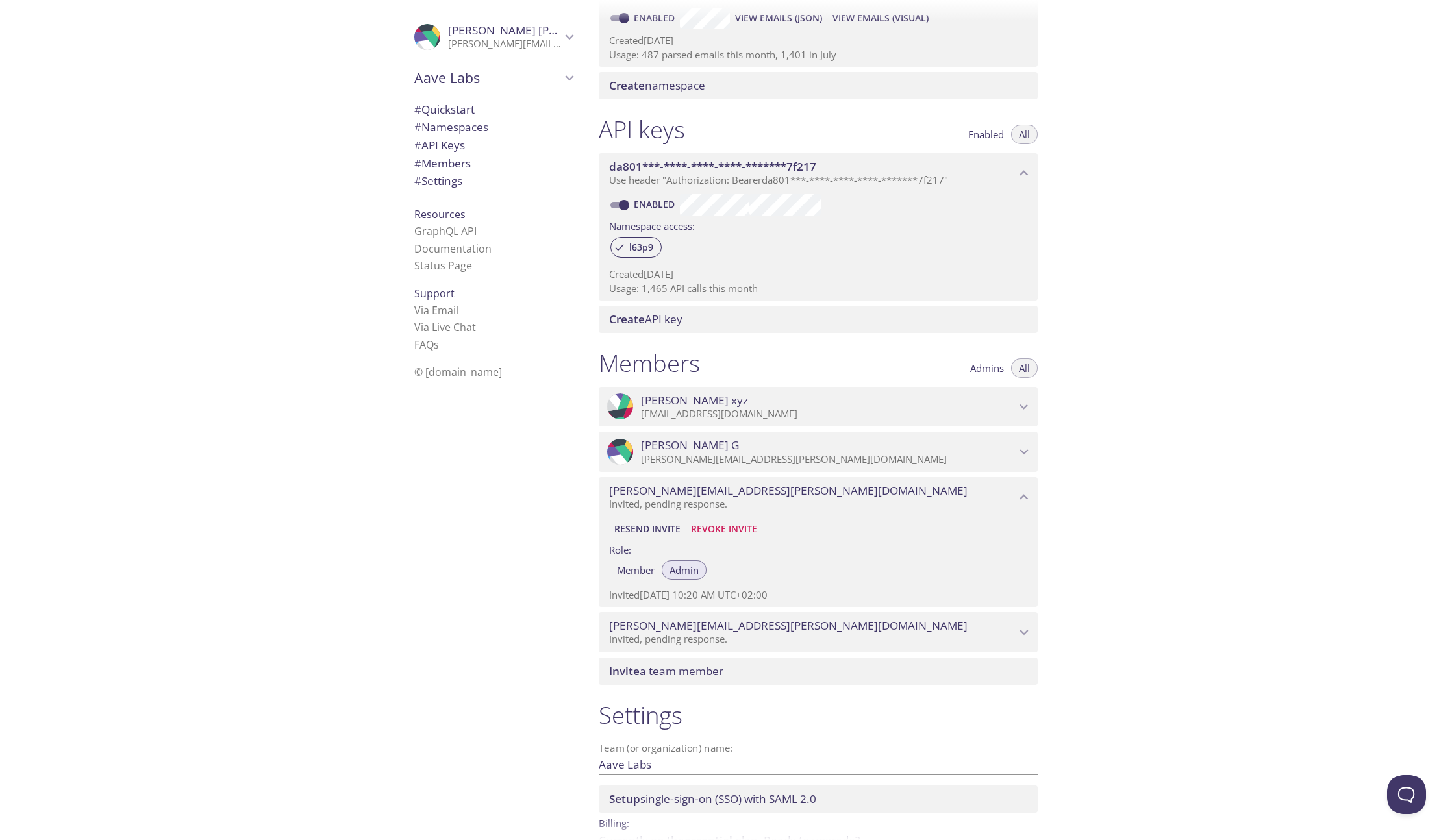
click at [626, 570] on span "Member" at bounding box center [636, 570] width 38 height 0
click at [717, 631] on span "[PERSON_NAME][EMAIL_ADDRESS][PERSON_NAME][DOMAIN_NAME]" at bounding box center [812, 625] width 406 height 14
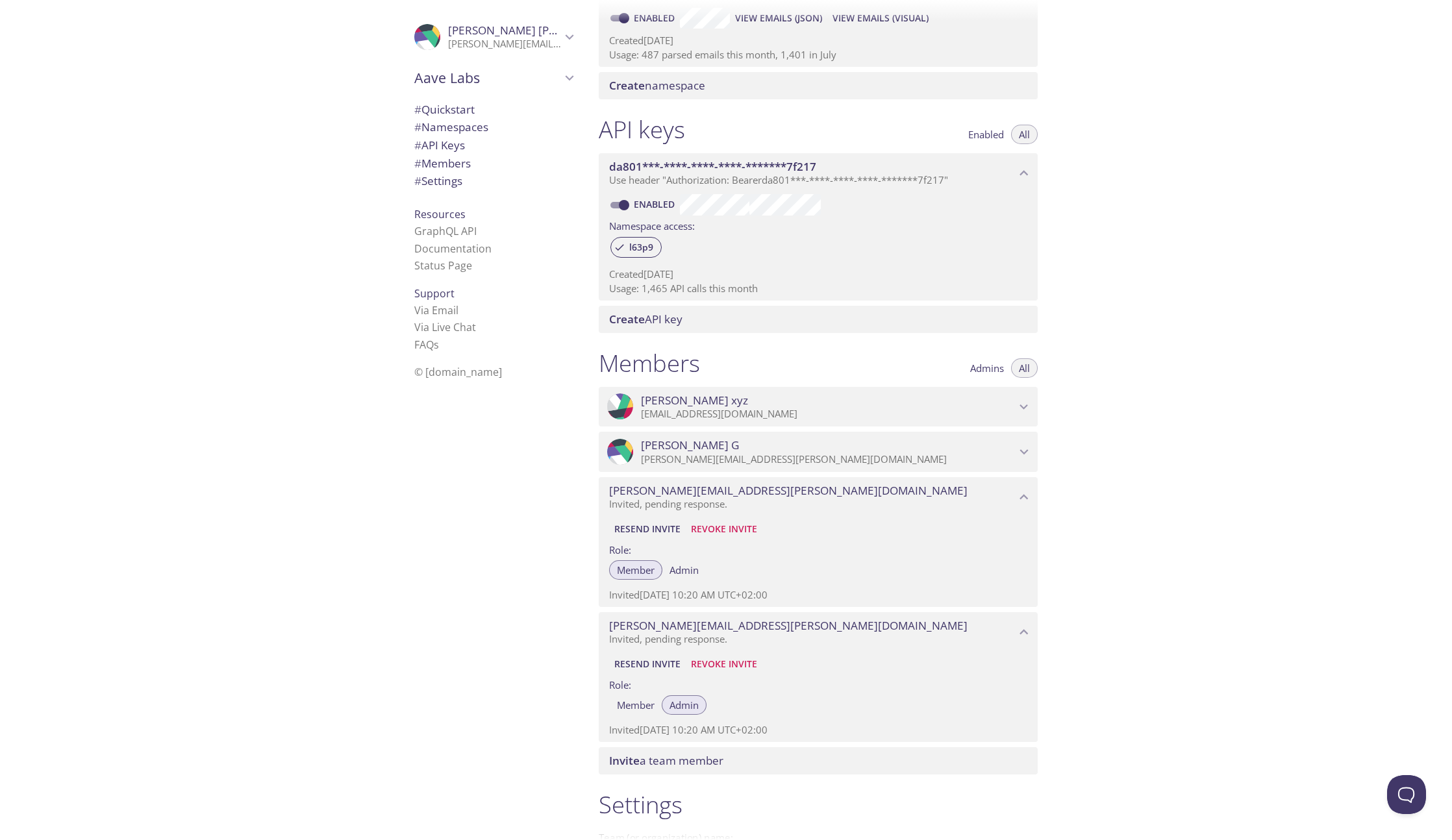
click at [655, 705] on span "Member" at bounding box center [636, 705] width 38 height 0
click at [675, 705] on span "Admin" at bounding box center [684, 705] width 29 height 0
click at [684, 570] on span "Admin" at bounding box center [684, 570] width 29 height 0
click at [882, 490] on span "[PERSON_NAME][EMAIL_ADDRESS][PERSON_NAME][DOMAIN_NAME]" at bounding box center [812, 491] width 406 height 14
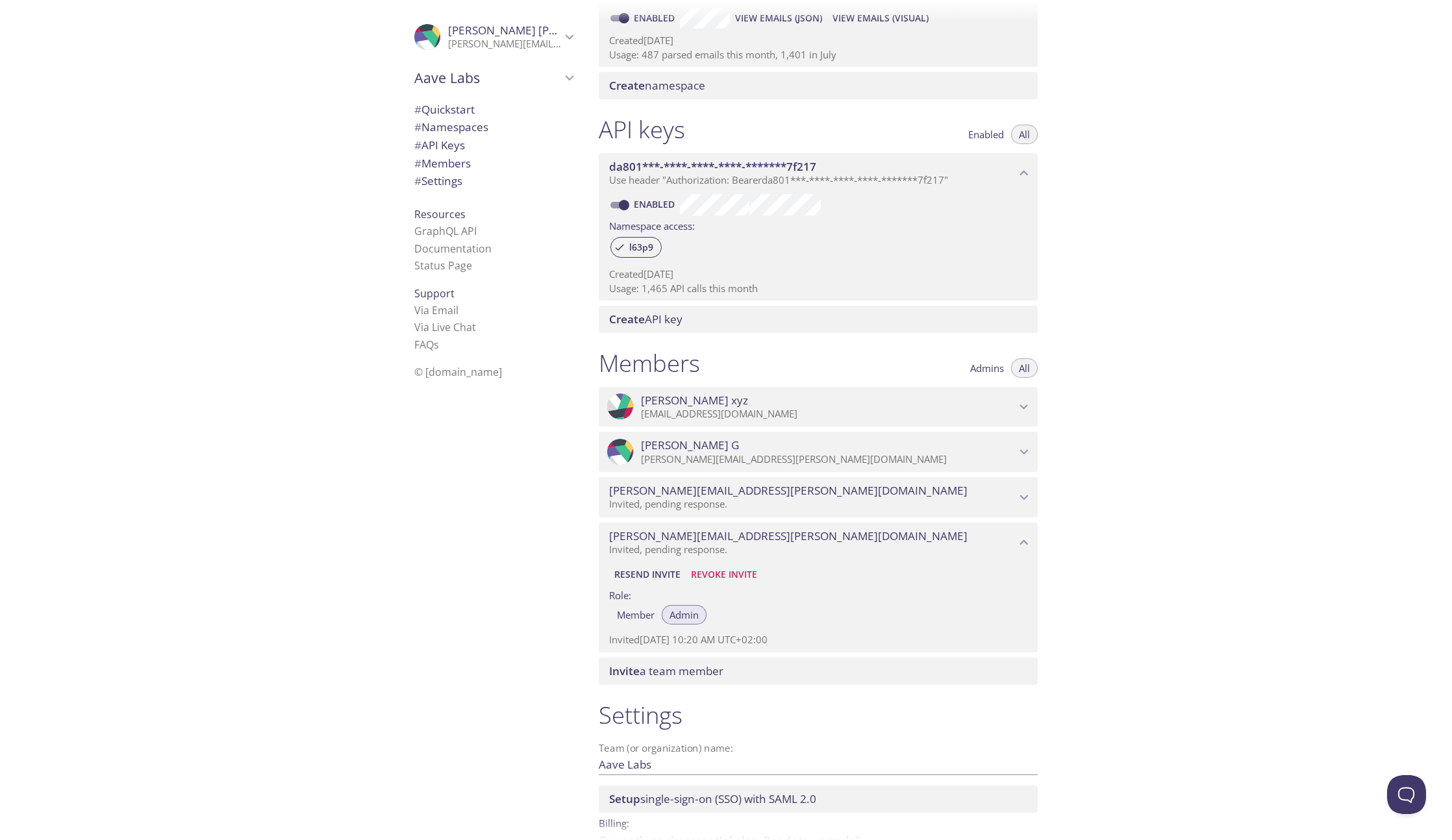
click at [884, 462] on p "[PERSON_NAME][EMAIL_ADDRESS][PERSON_NAME][DOMAIN_NAME]" at bounding box center [828, 460] width 374 height 13
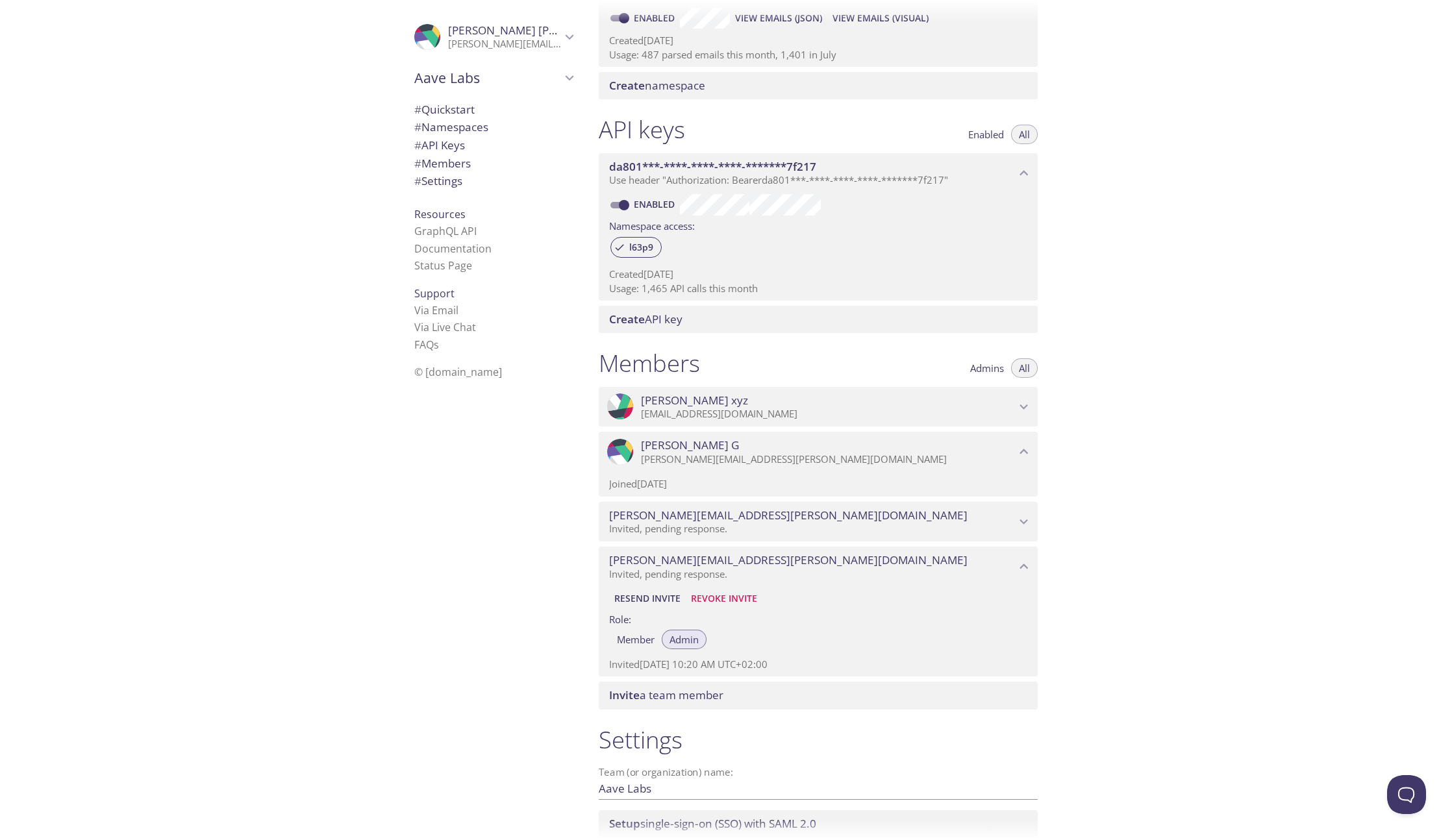
click at [884, 461] on p "[PERSON_NAME][EMAIL_ADDRESS][PERSON_NAME][DOMAIN_NAME]" at bounding box center [828, 460] width 374 height 13
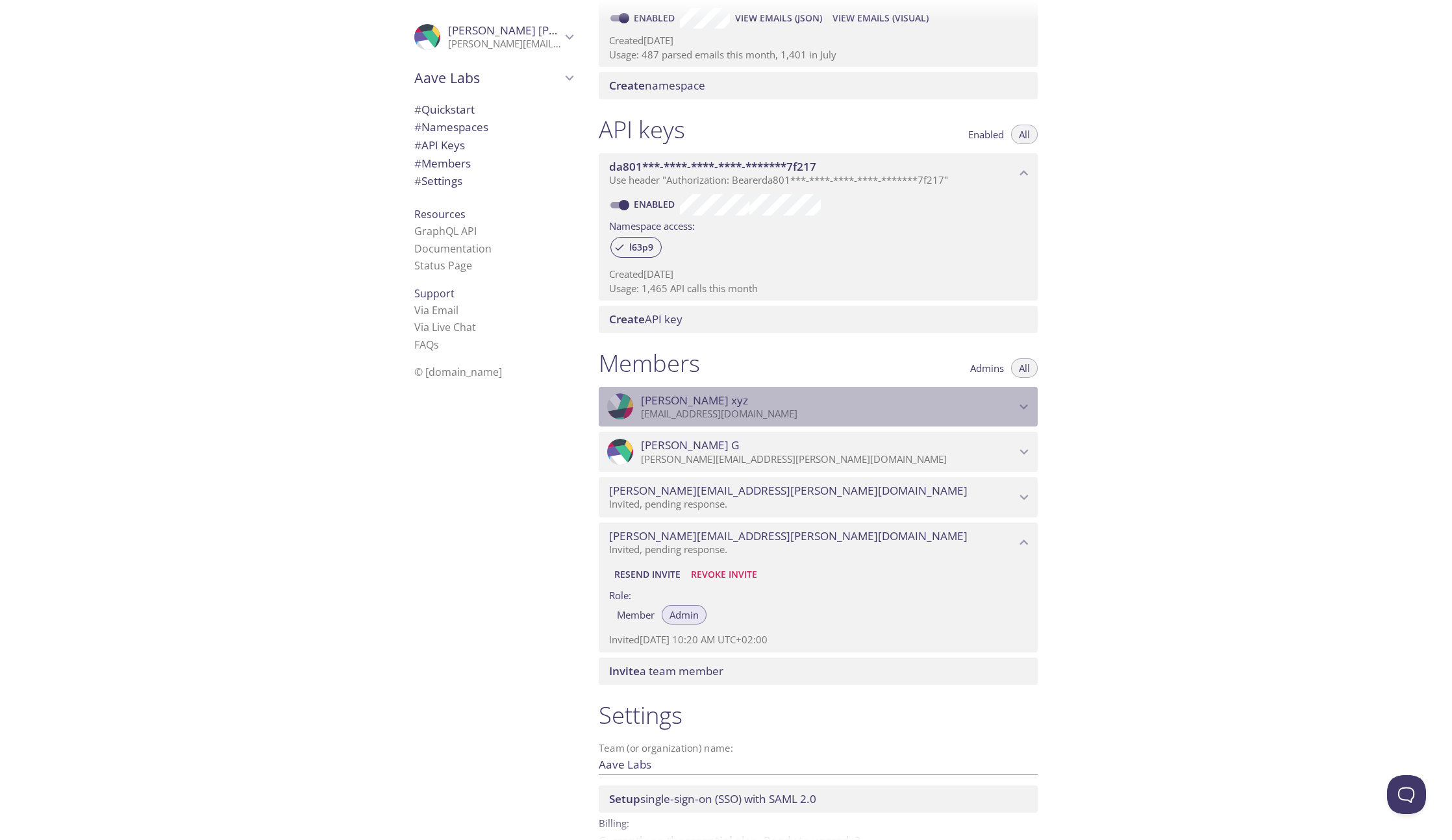
click at [888, 409] on p "[EMAIL_ADDRESS][DOMAIN_NAME]" at bounding box center [828, 414] width 374 height 13
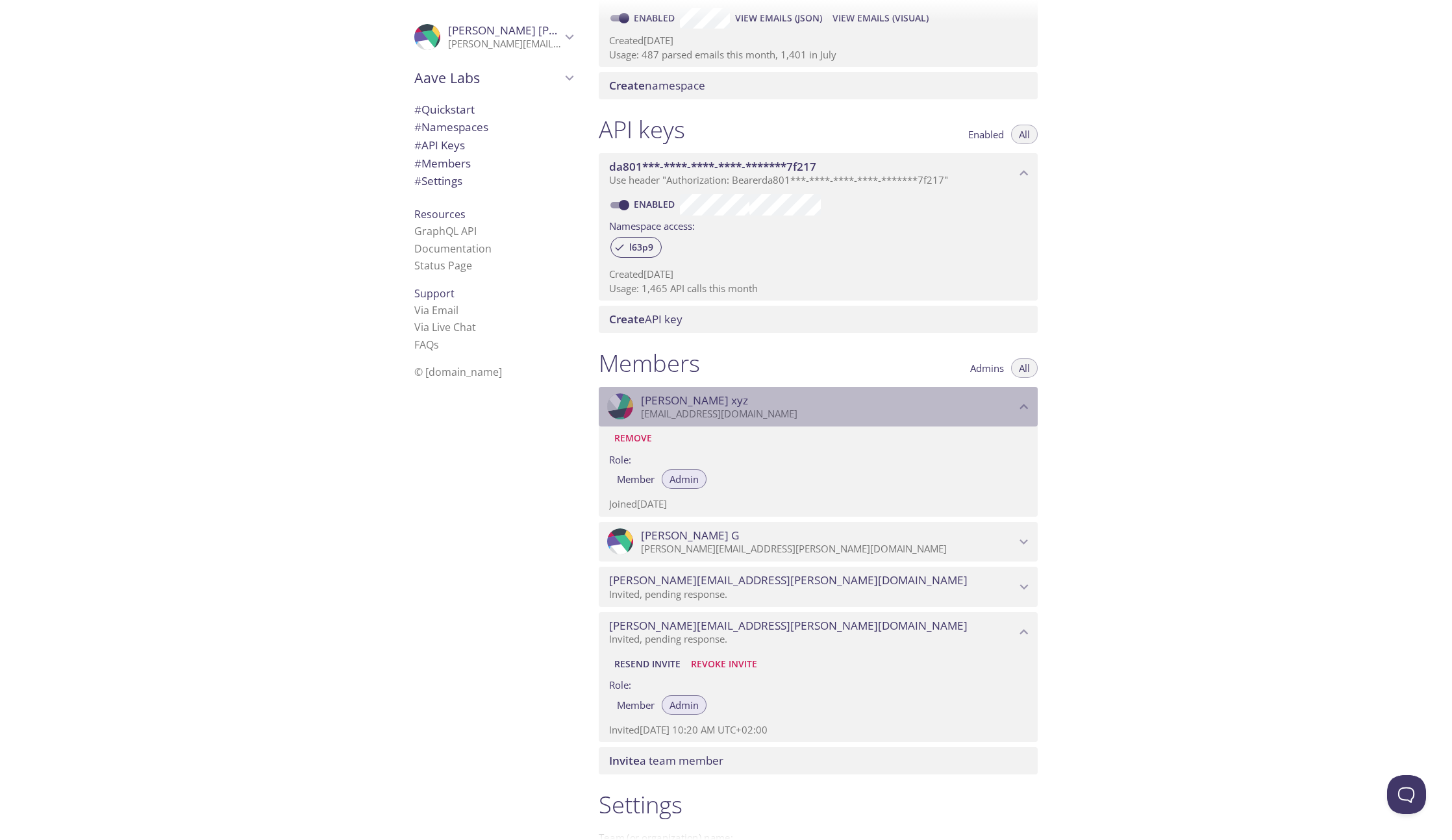
click at [888, 409] on p "[EMAIL_ADDRESS][DOMAIN_NAME]" at bounding box center [828, 414] width 374 height 13
